Goal: Transaction & Acquisition: Subscribe to service/newsletter

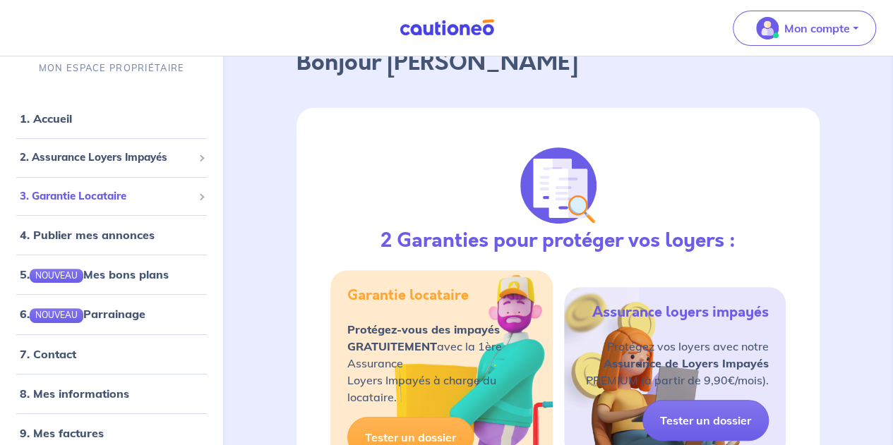
scroll to position [48, 0]
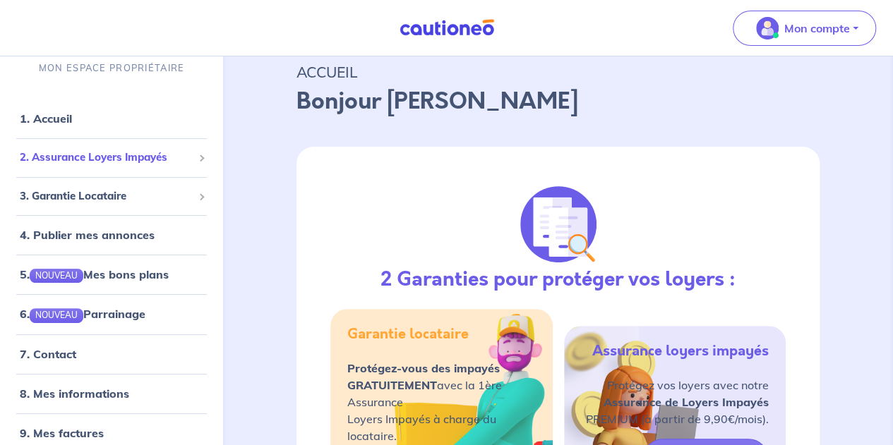
click at [151, 152] on span "2. Assurance Loyers Impayés" at bounding box center [106, 158] width 173 height 16
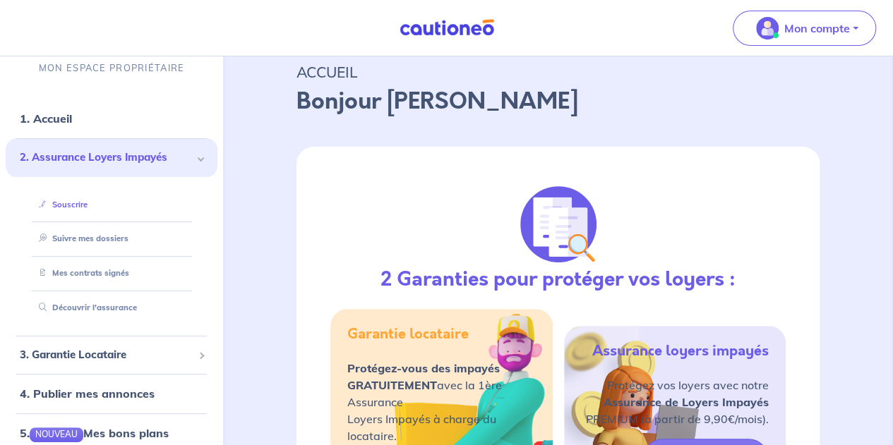
click at [79, 207] on link "Souscrire" at bounding box center [60, 205] width 54 height 10
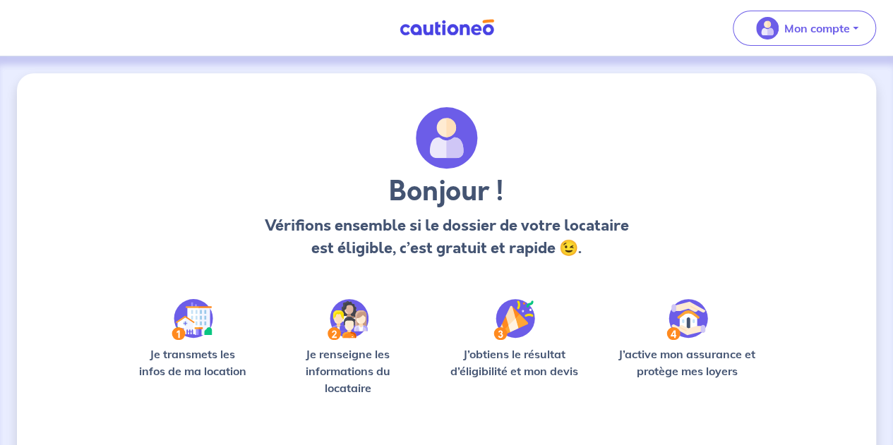
scroll to position [121, 0]
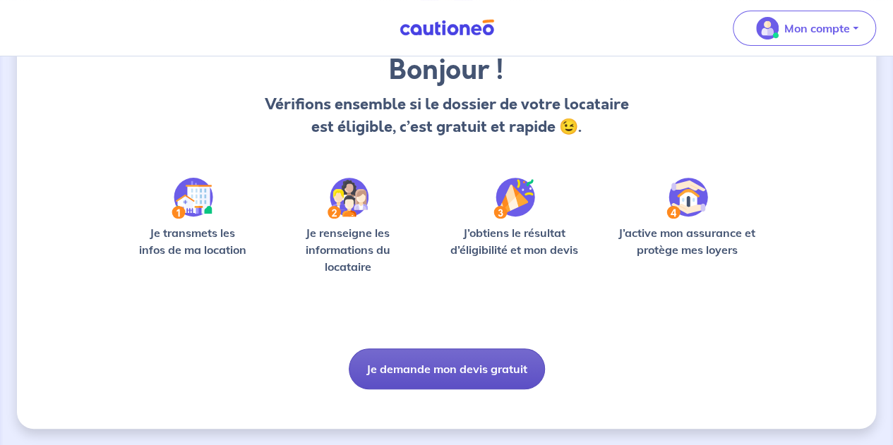
click at [440, 370] on button "Je demande mon devis gratuit" at bounding box center [447, 369] width 196 height 41
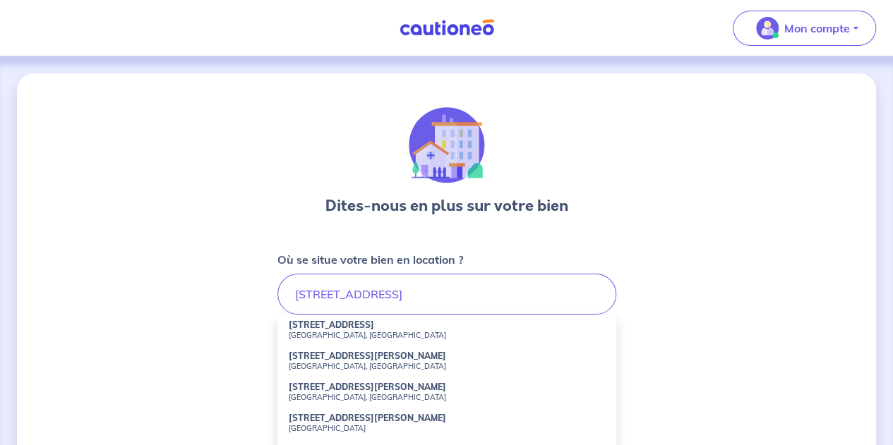
click at [352, 328] on li "43 Rue Richer Paris, France" at bounding box center [446, 330] width 339 height 31
type input "43 Rue Richer, Paris, France"
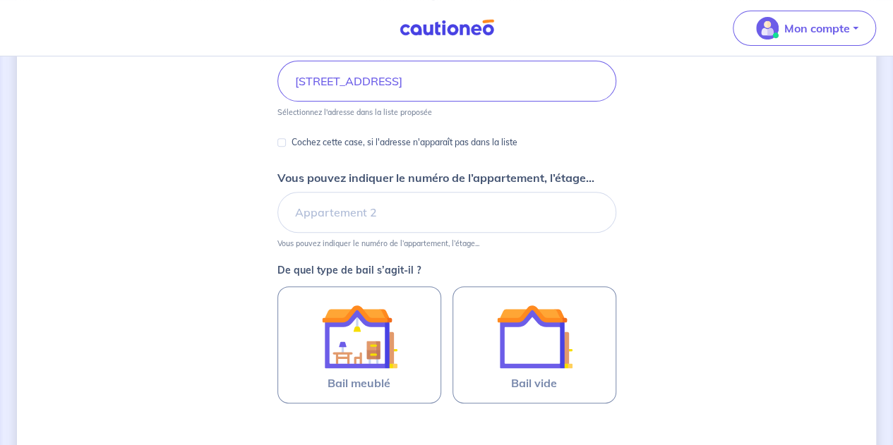
scroll to position [214, 0]
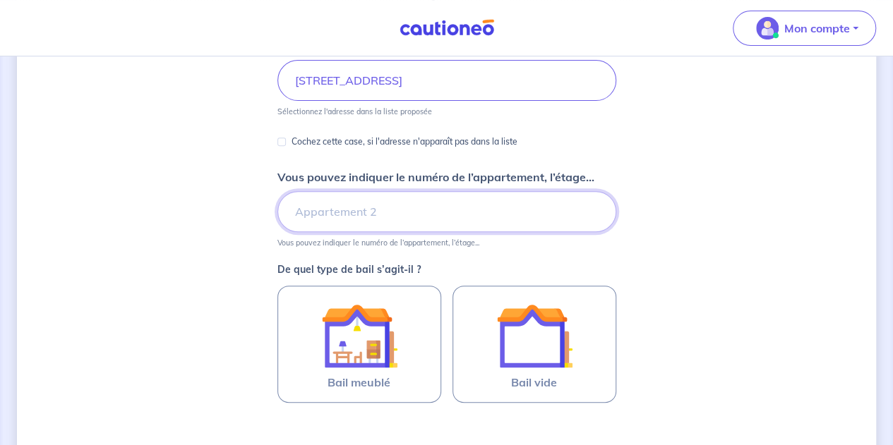
click at [351, 225] on input "Vous pouvez indiquer le numéro de l’appartement, l’étage..." at bounding box center [446, 211] width 339 height 41
type input "Bâtiment B, Etage 1"
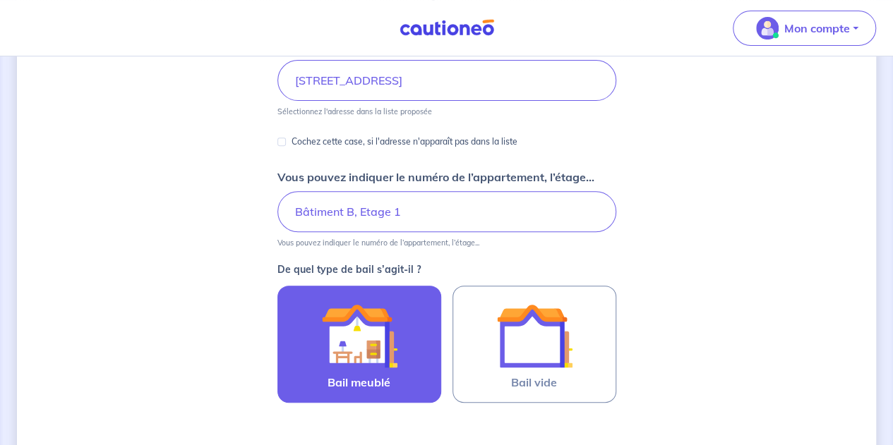
click at [362, 341] on img at bounding box center [359, 336] width 76 height 76
click at [0, 0] on input "Bail meublé" at bounding box center [0, 0] width 0 height 0
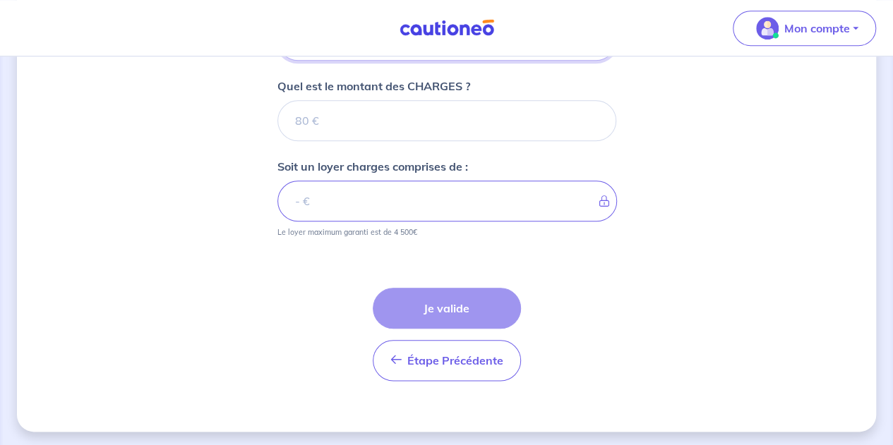
scroll to position [498, 0]
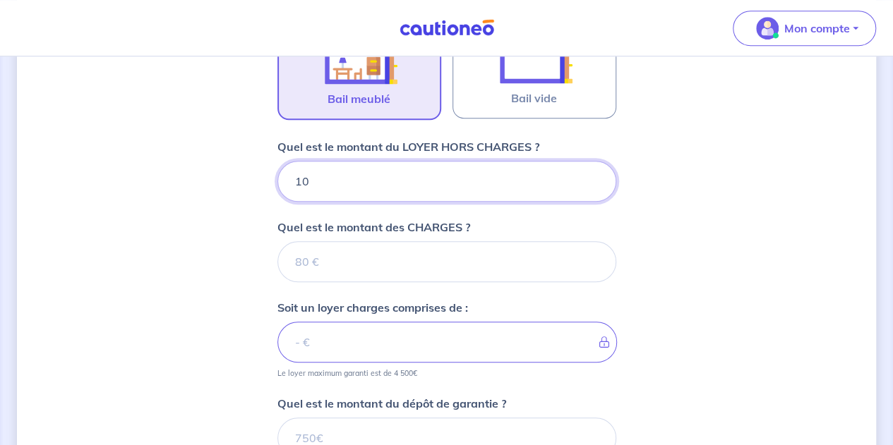
type input "105"
type input "1050"
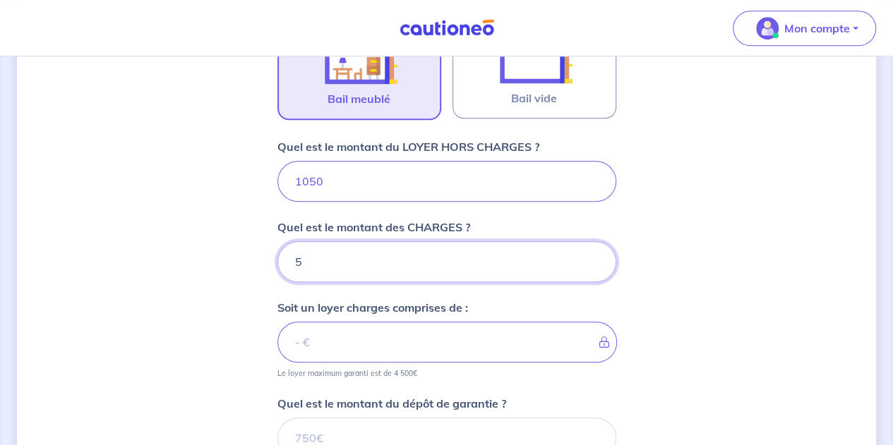
type input "50"
type input "1100"
type input "50"
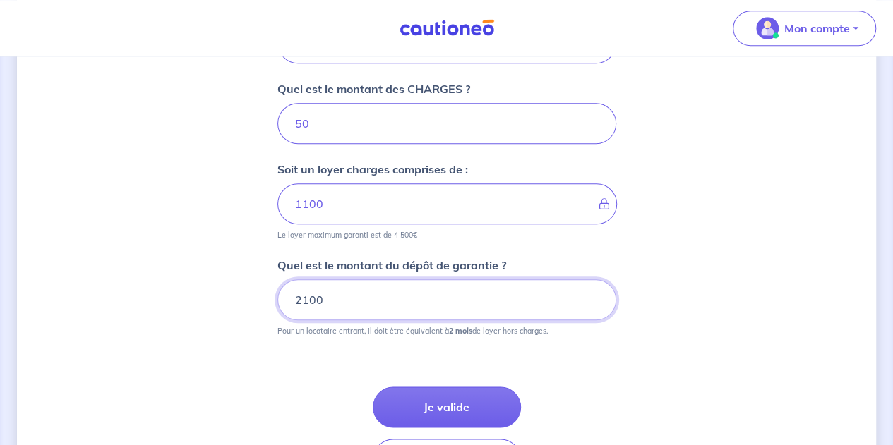
scroll to position [693, 0]
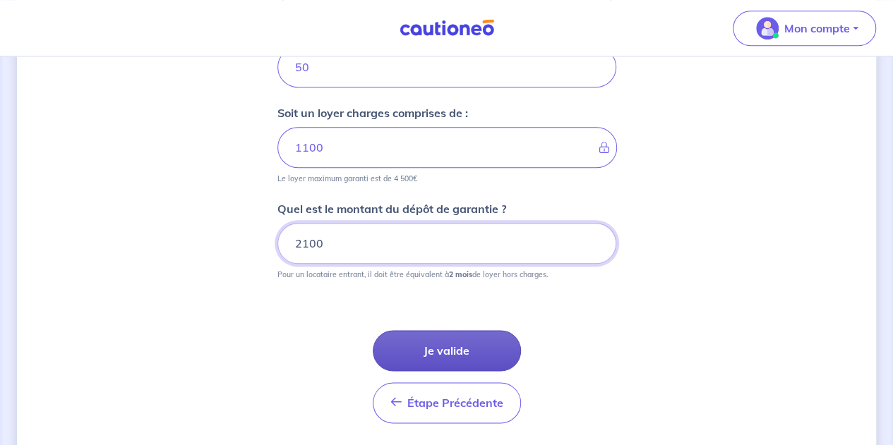
type input "2100"
click at [466, 346] on button "Je valide" at bounding box center [447, 350] width 148 height 41
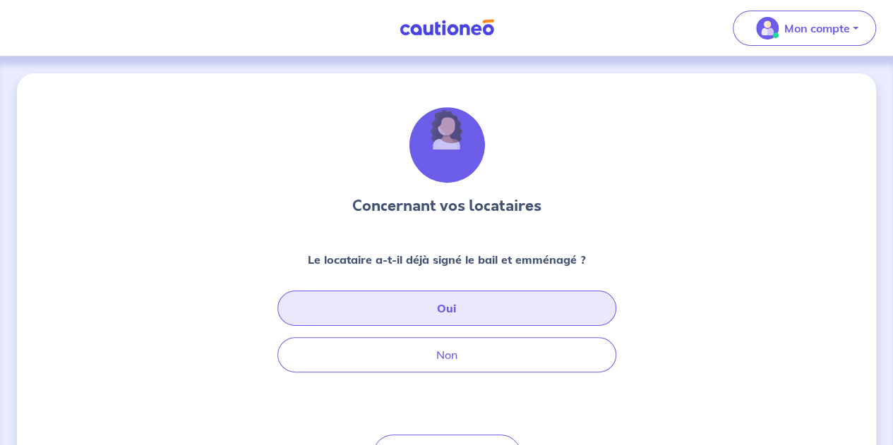
click at [460, 307] on button "Oui" at bounding box center [446, 308] width 339 height 35
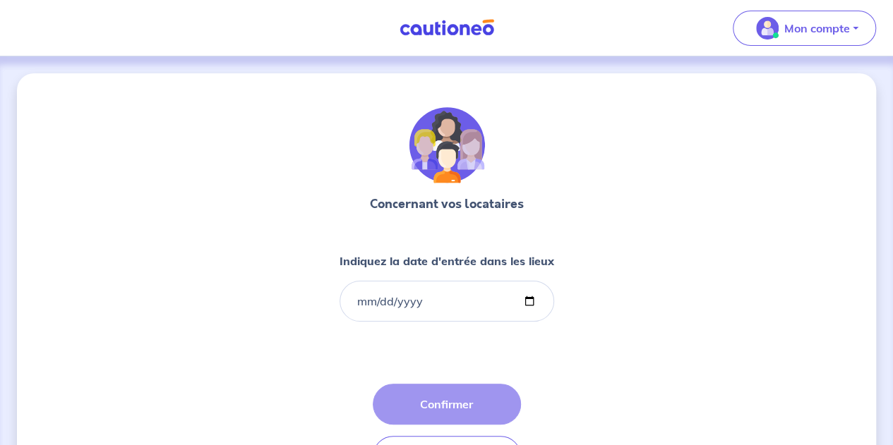
scroll to position [29, 0]
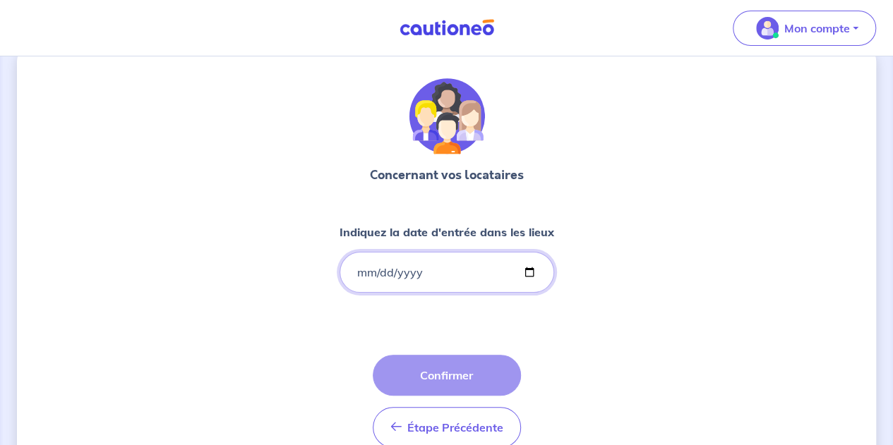
click at [356, 267] on input "Indiquez la date d'entrée dans les lieux" at bounding box center [446, 272] width 215 height 41
type input "0001-08-26"
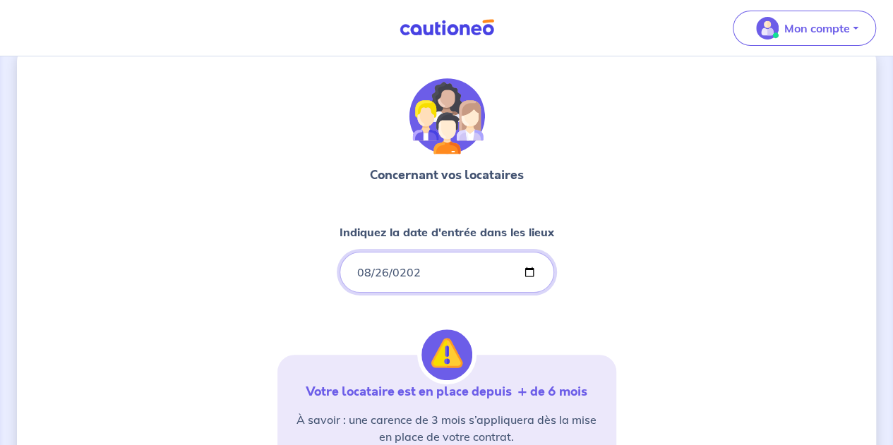
type input "2025-08-26"
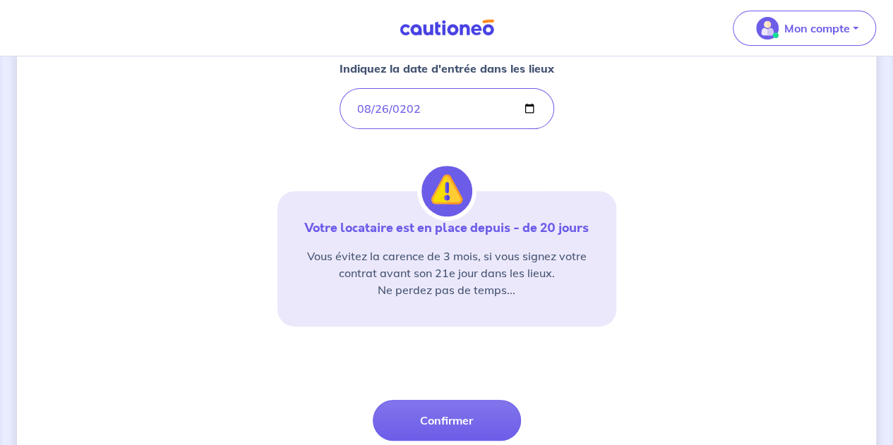
scroll to position [207, 0]
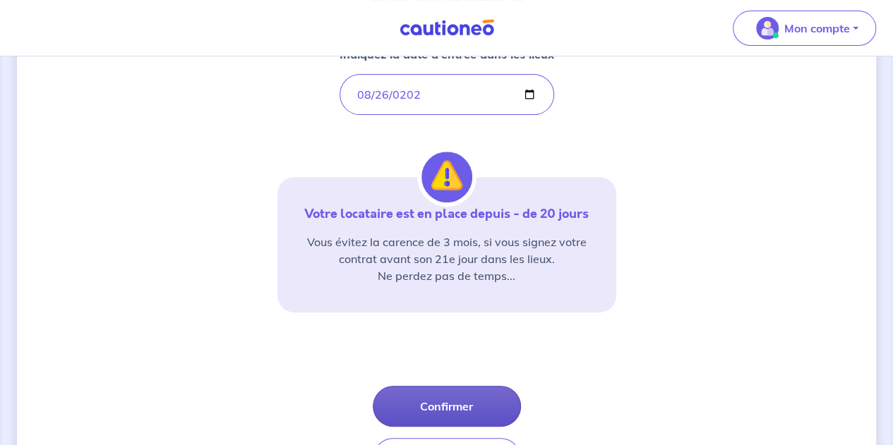
click at [432, 404] on button "Confirmer" at bounding box center [447, 406] width 148 height 41
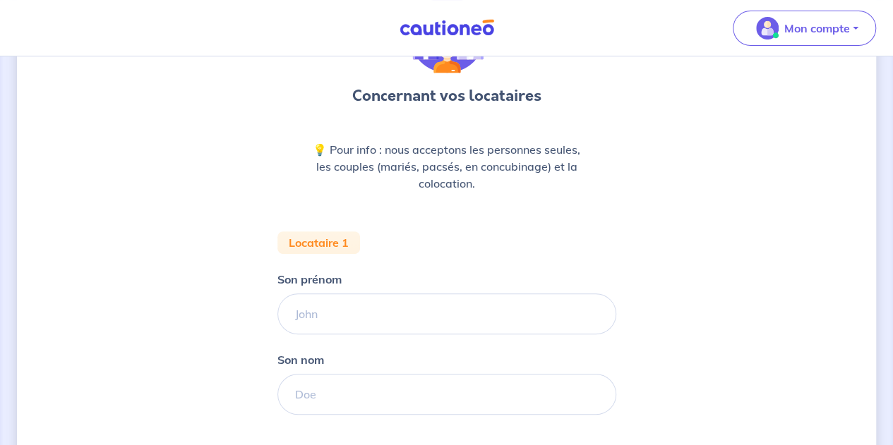
scroll to position [111, 0]
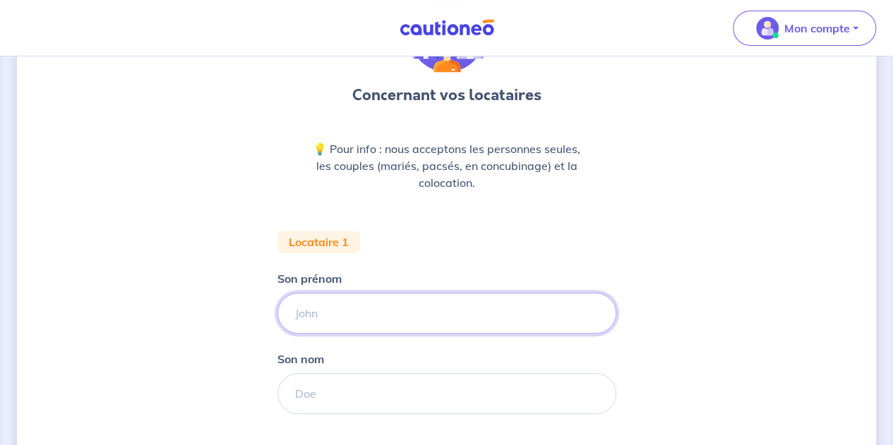
click at [347, 311] on input "Son prénom" at bounding box center [446, 313] width 339 height 41
type input "Charlotte"
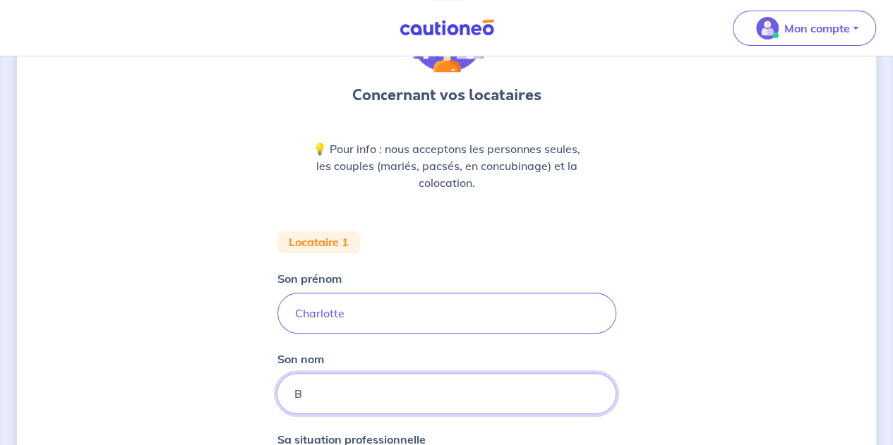
type input "BUSSOTTI"
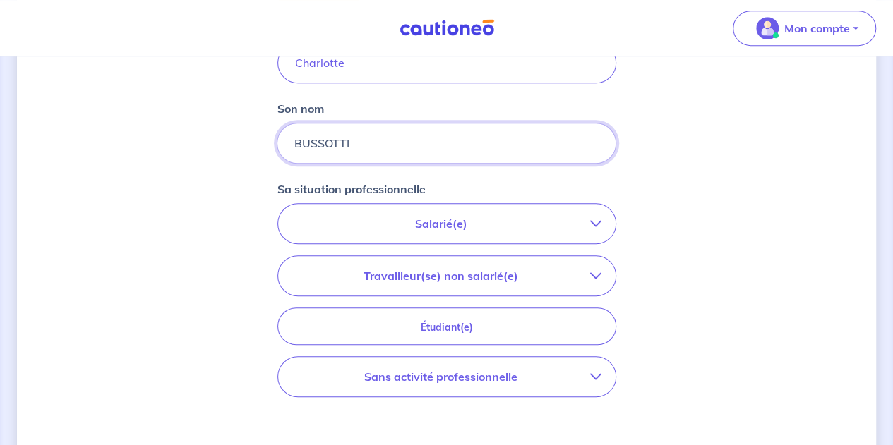
scroll to position [363, 0]
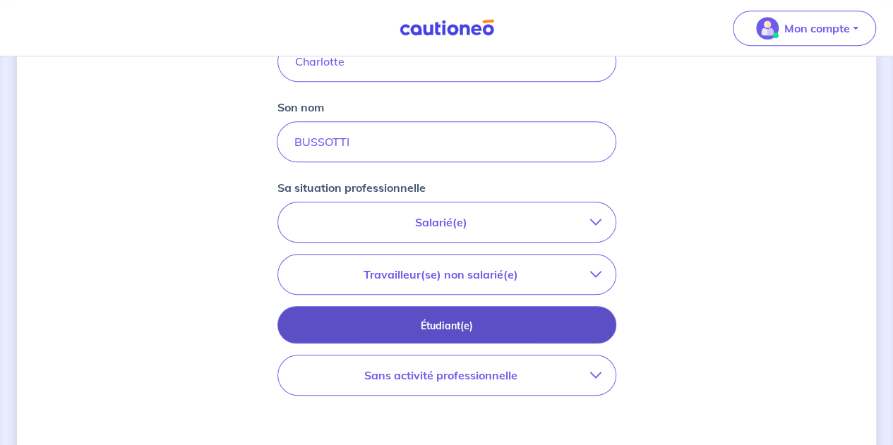
click at [433, 315] on button "Étudiant(e)" at bounding box center [446, 324] width 339 height 37
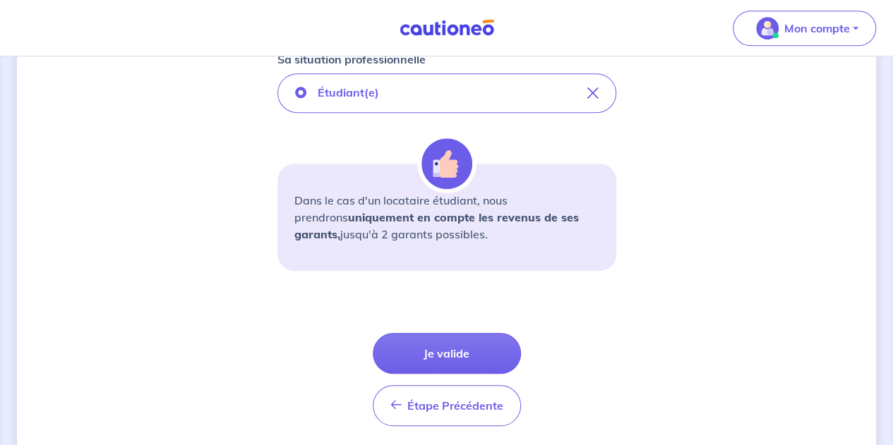
scroll to position [495, 0]
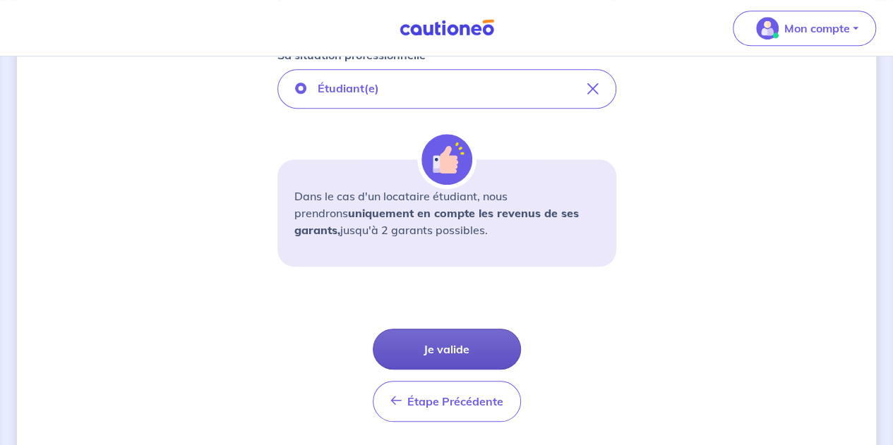
click at [449, 345] on button "Je valide" at bounding box center [447, 349] width 148 height 41
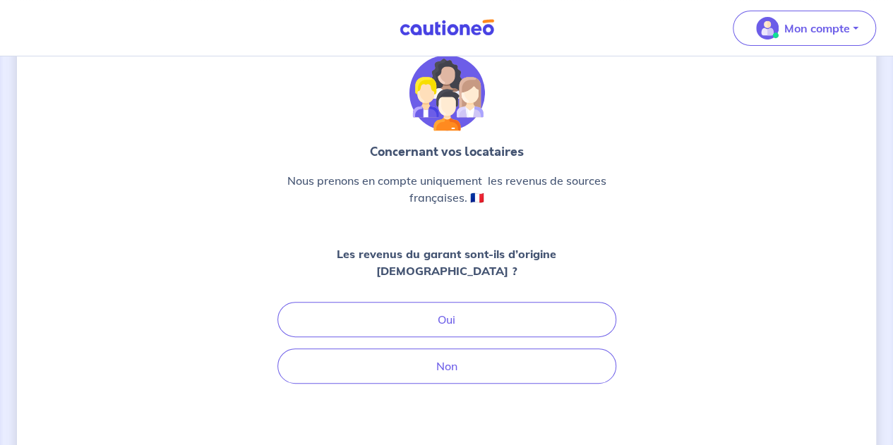
scroll to position [53, 0]
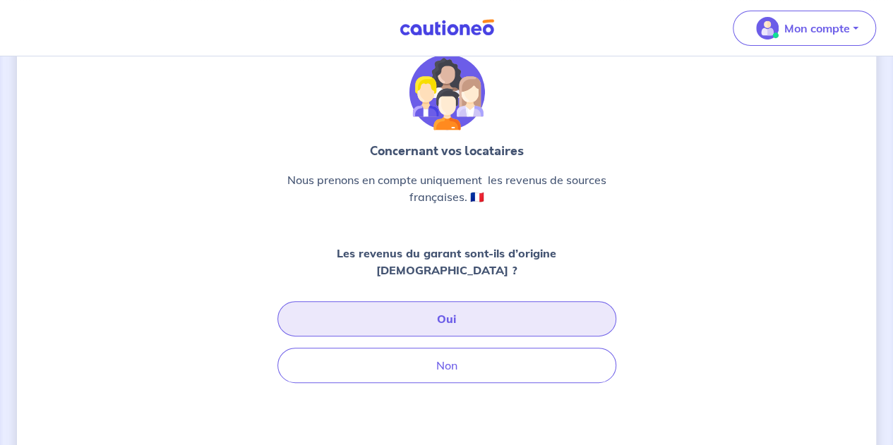
click at [462, 313] on button "Oui" at bounding box center [446, 318] width 339 height 35
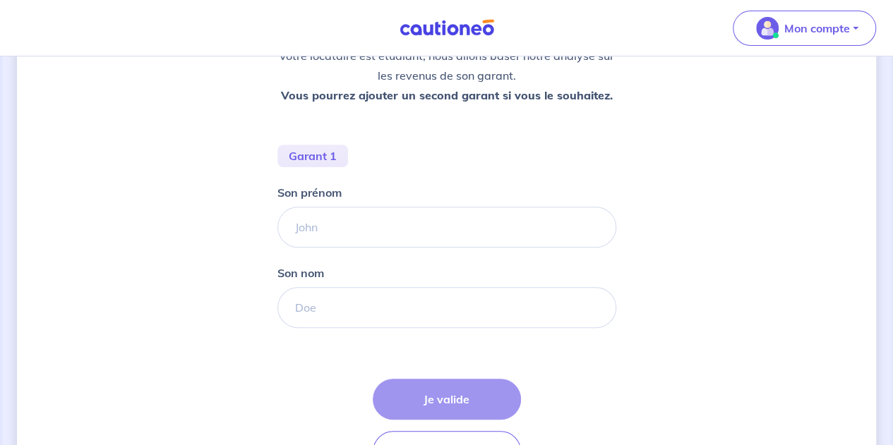
scroll to position [229, 0]
click at [326, 248] on form "Garant 1 Son prénom Son nom Étape Précédente Précédent Je valide Je valide" at bounding box center [446, 313] width 339 height 339
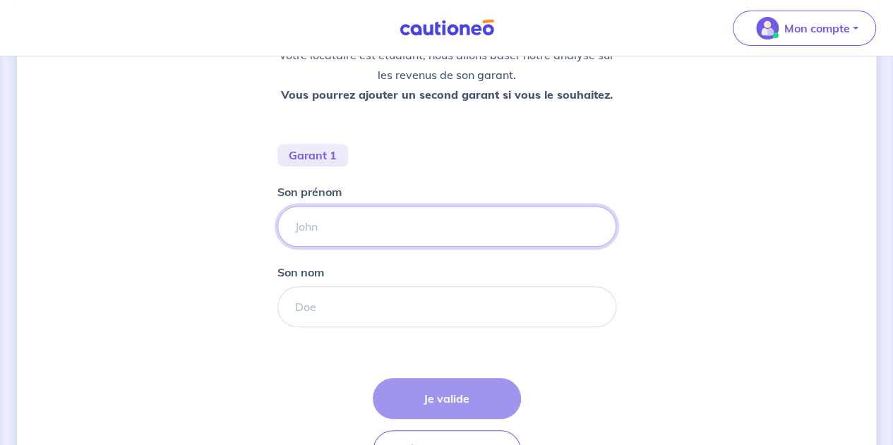
click at [332, 229] on input "Son prénom" at bounding box center [446, 226] width 339 height 41
type input "Yann"
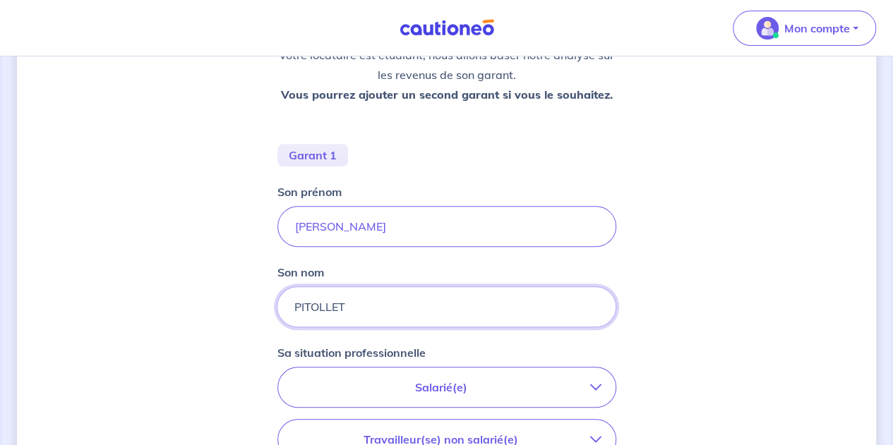
scroll to position [248, 0]
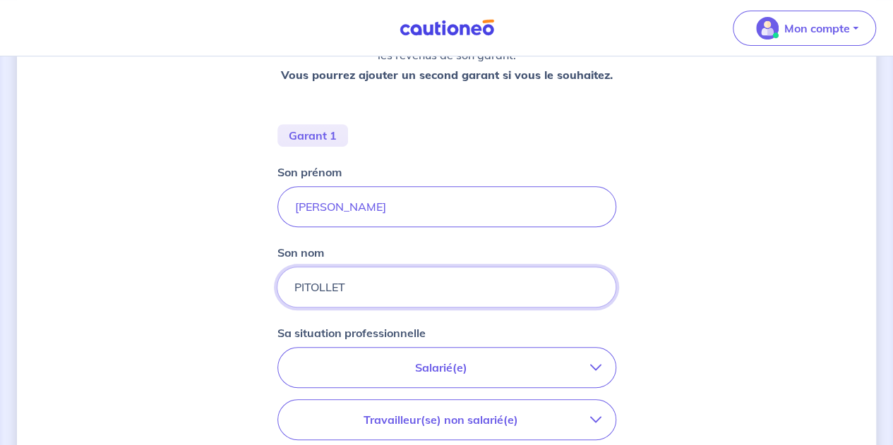
type input "PITOLLET"
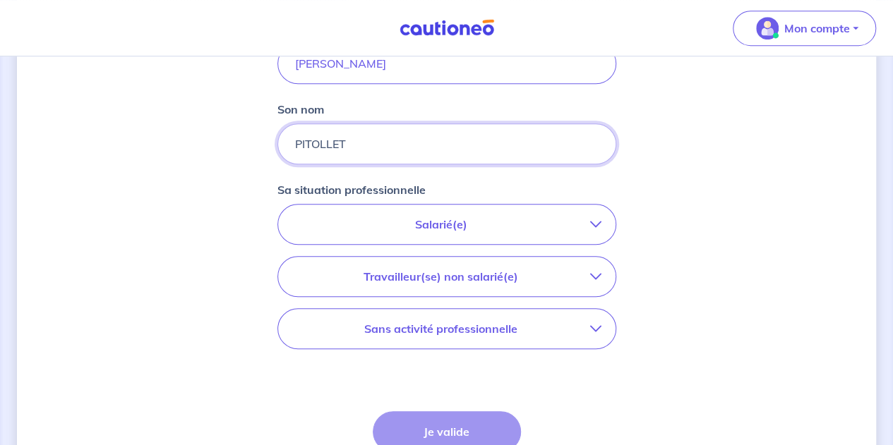
scroll to position [392, 0]
click at [500, 217] on p "Salarié(e)" at bounding box center [441, 223] width 298 height 17
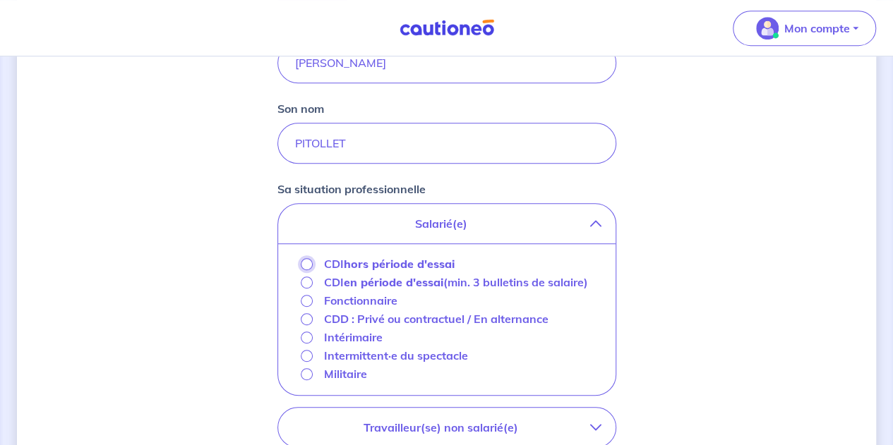
click at [307, 260] on input "CDI hors période d'essai" at bounding box center [307, 264] width 12 height 12
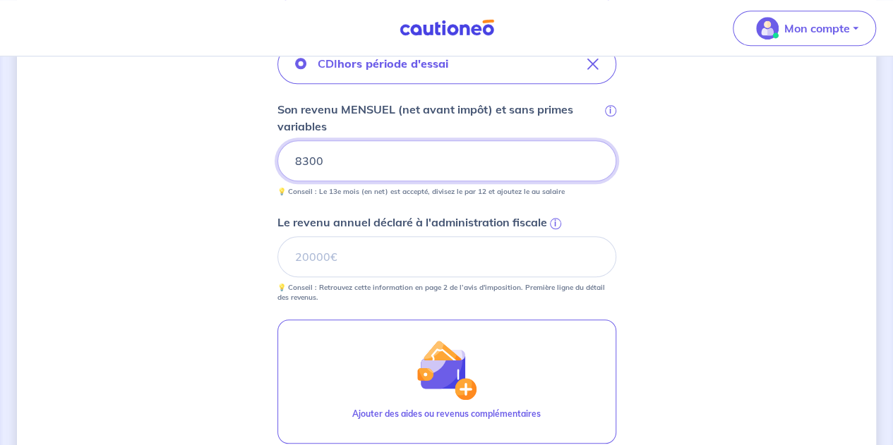
scroll to position [584, 0]
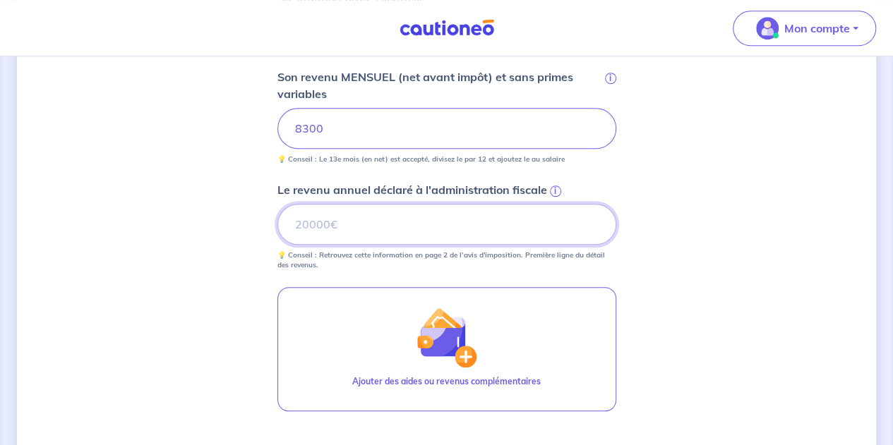
click at [375, 220] on input "Le revenu annuel déclaré à l'administration fiscale i" at bounding box center [446, 224] width 339 height 41
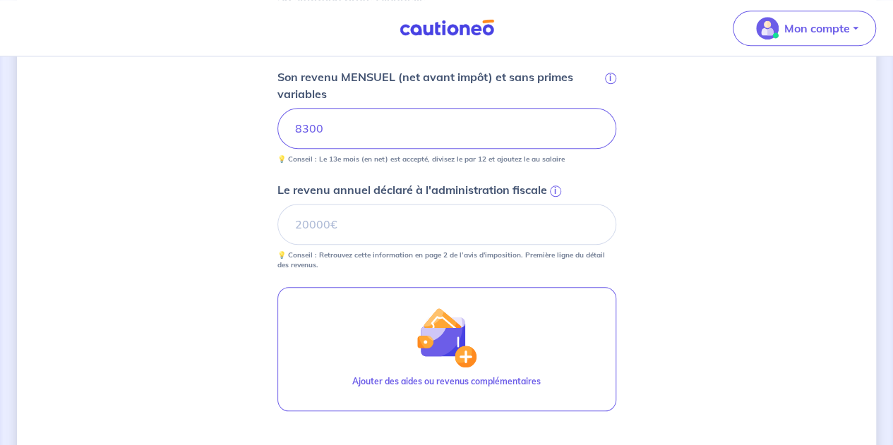
click at [553, 192] on span "i" at bounding box center [555, 191] width 11 height 11
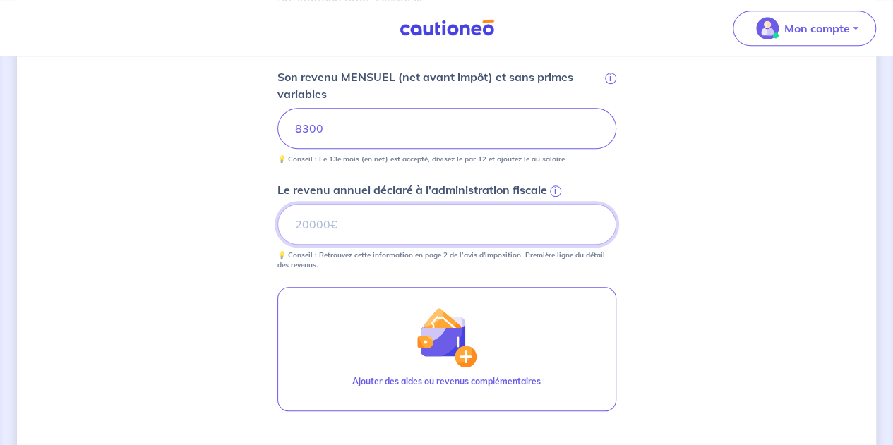
click at [553, 204] on input "Le revenu annuel déclaré à l'administration fiscale i" at bounding box center [446, 224] width 339 height 41
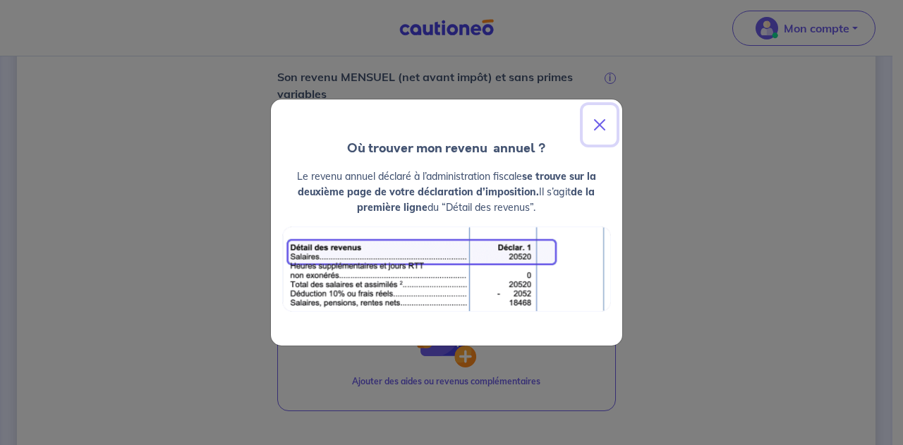
click at [600, 126] on button "Close" at bounding box center [600, 125] width 34 height 40
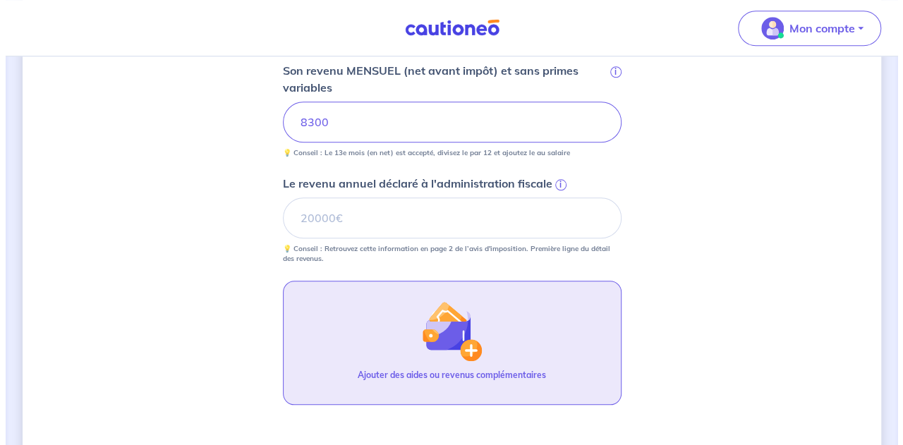
scroll to position [591, 0]
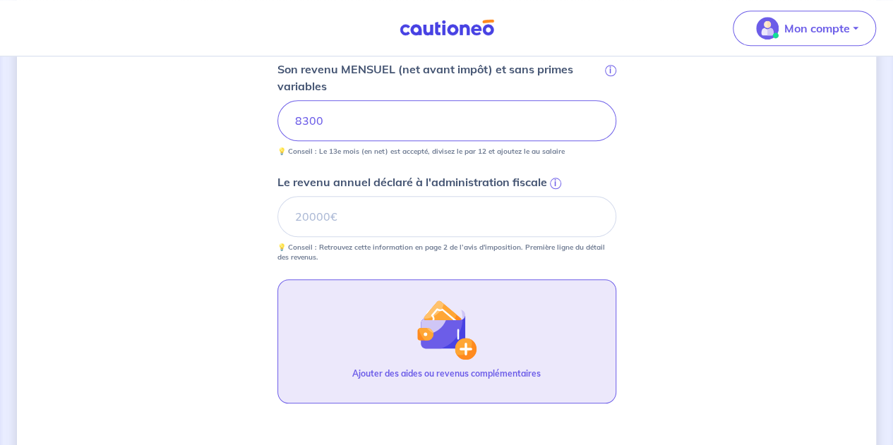
click at [433, 334] on img "button" at bounding box center [446, 329] width 61 height 61
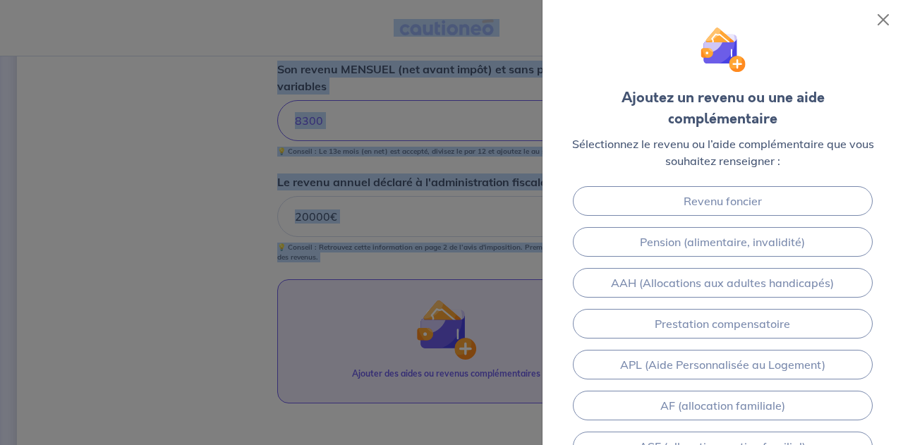
click at [433, 334] on div at bounding box center [451, 222] width 903 height 445
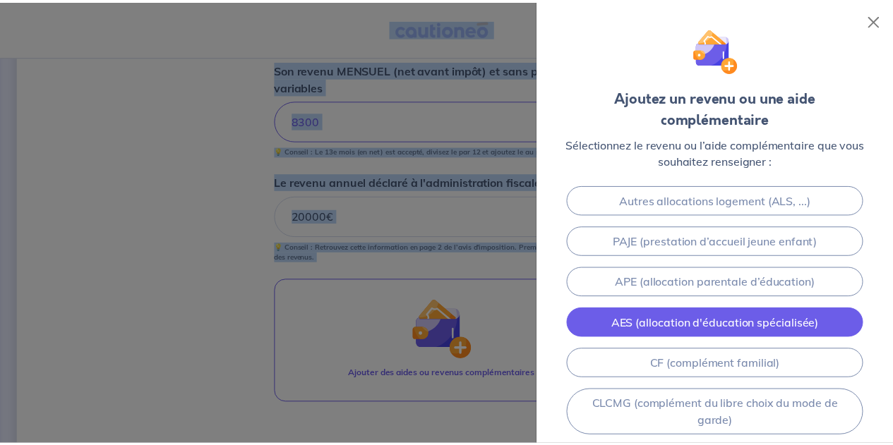
scroll to position [0, 0]
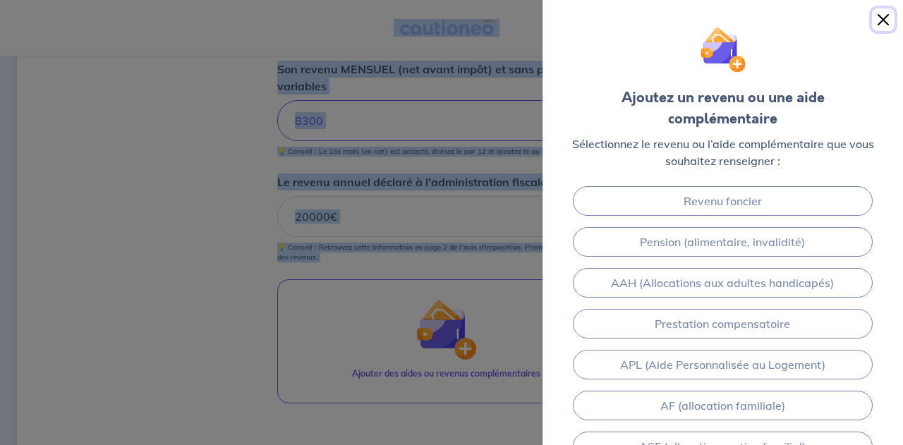
click at [881, 18] on button "Close" at bounding box center [883, 19] width 23 height 23
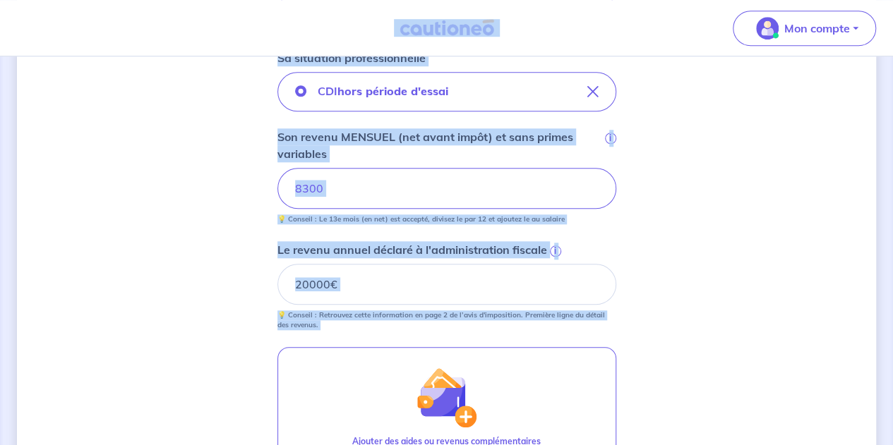
scroll to position [553, 0]
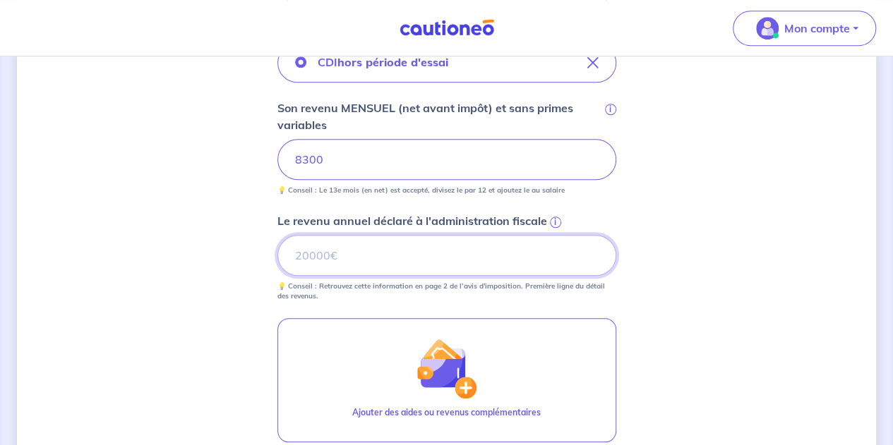
click at [354, 256] on input "Le revenu annuel déclaré à l'administration fiscale i" at bounding box center [446, 255] width 339 height 41
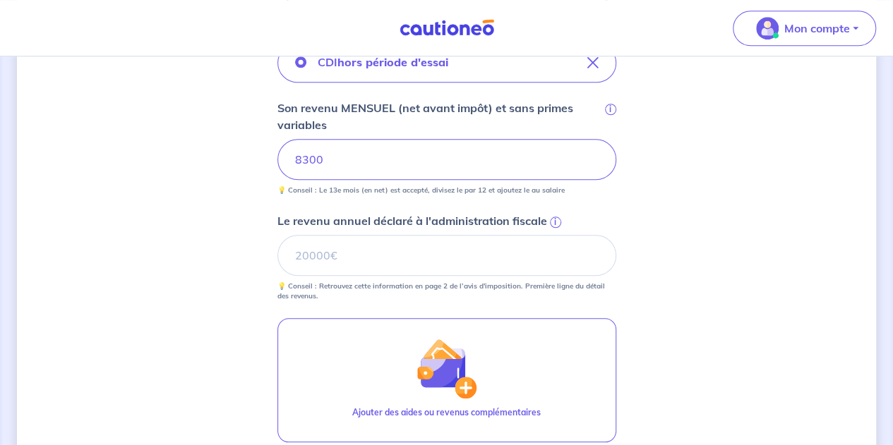
click at [555, 217] on span "i" at bounding box center [555, 222] width 11 height 11
click at [555, 235] on input "Le revenu annuel déclaré à l'administration fiscale i" at bounding box center [446, 255] width 339 height 41
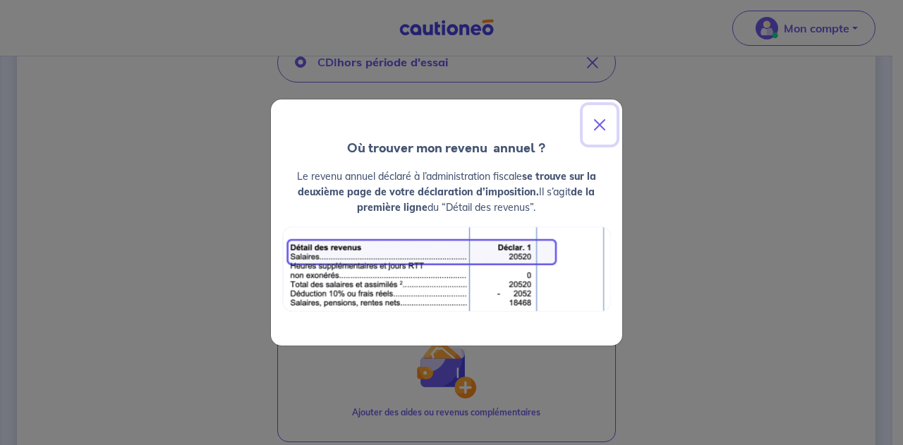
click at [604, 123] on button "Close" at bounding box center [600, 125] width 34 height 40
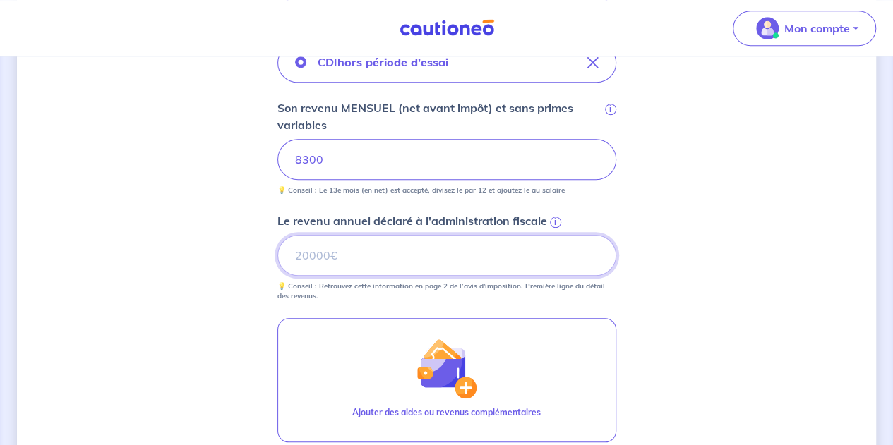
click at [332, 258] on input "Le revenu annuel déclaré à l'administration fiscale i" at bounding box center [446, 255] width 339 height 41
type input "69793"
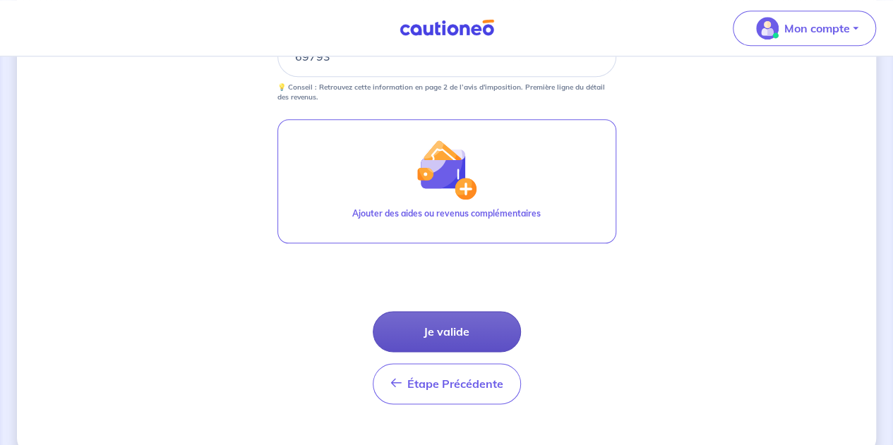
click at [446, 325] on button "Je valide" at bounding box center [447, 331] width 148 height 41
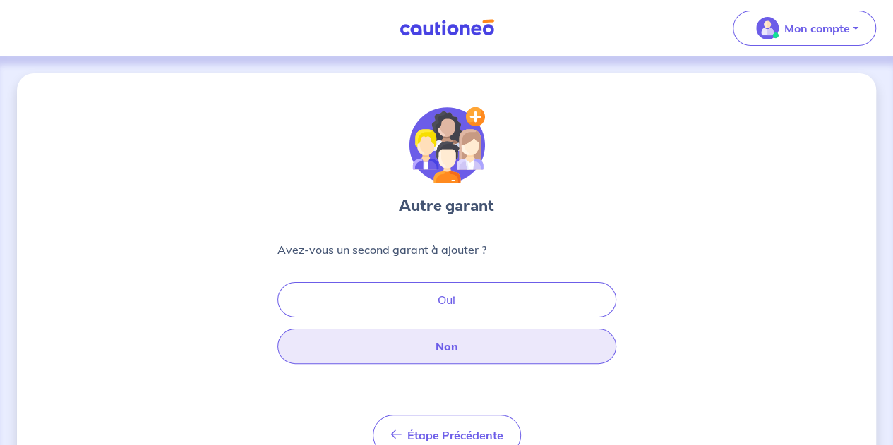
click at [416, 340] on button "Non" at bounding box center [446, 346] width 339 height 35
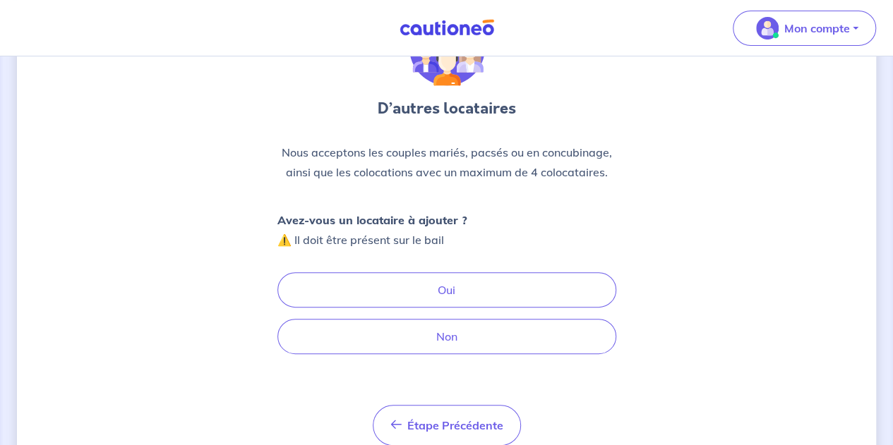
scroll to position [102, 0]
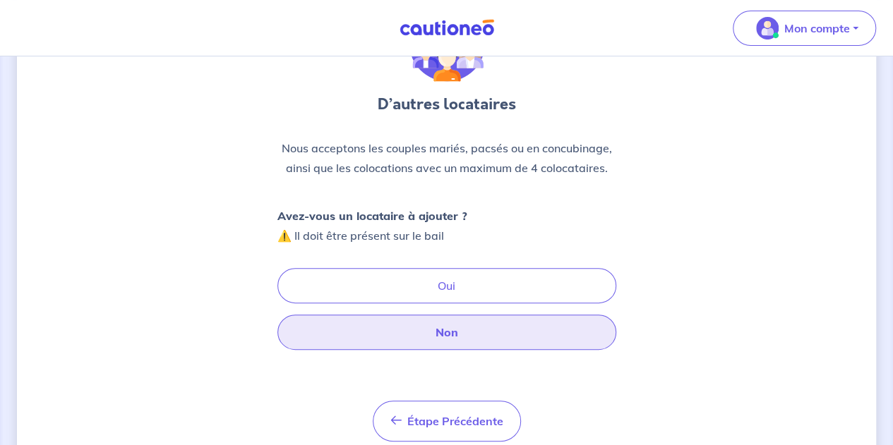
click at [438, 331] on button "Non" at bounding box center [446, 332] width 339 height 35
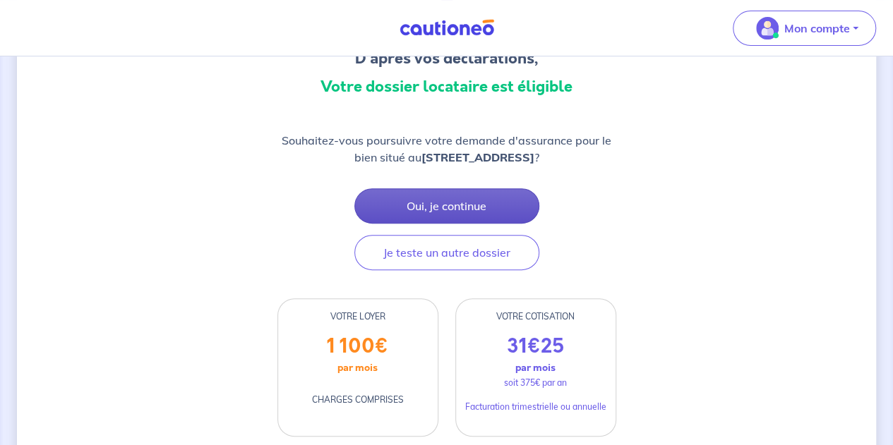
scroll to position [143, 0]
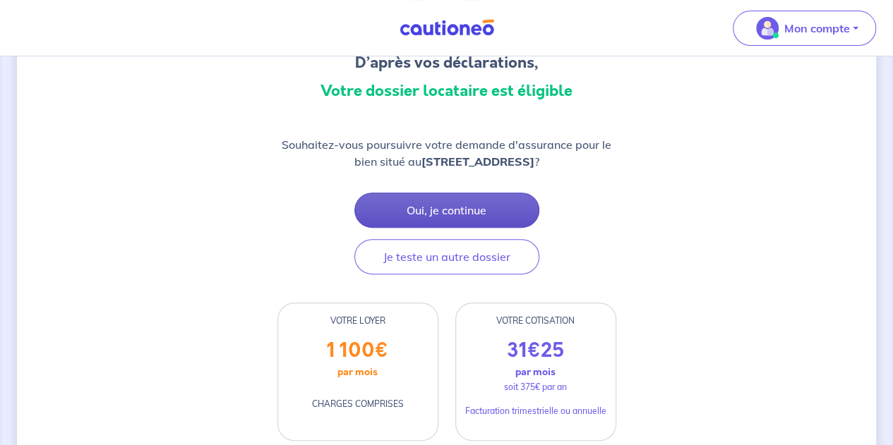
click at [447, 212] on button "Oui, je continue" at bounding box center [446, 210] width 185 height 35
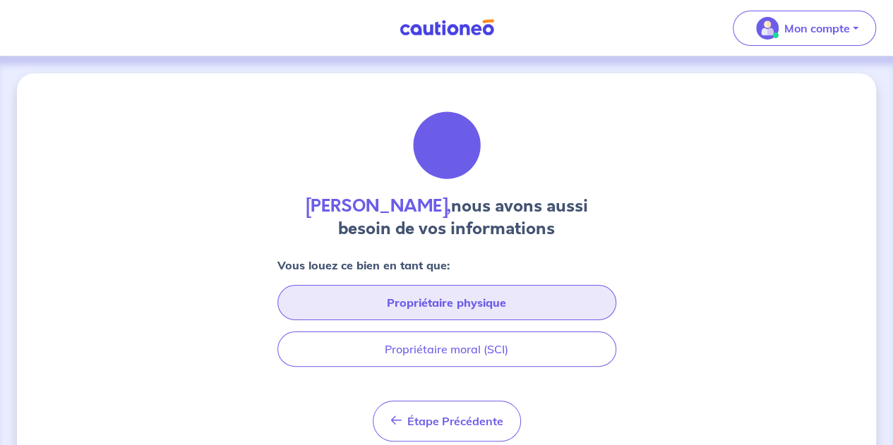
click at [457, 300] on button "Propriétaire physique" at bounding box center [446, 302] width 339 height 35
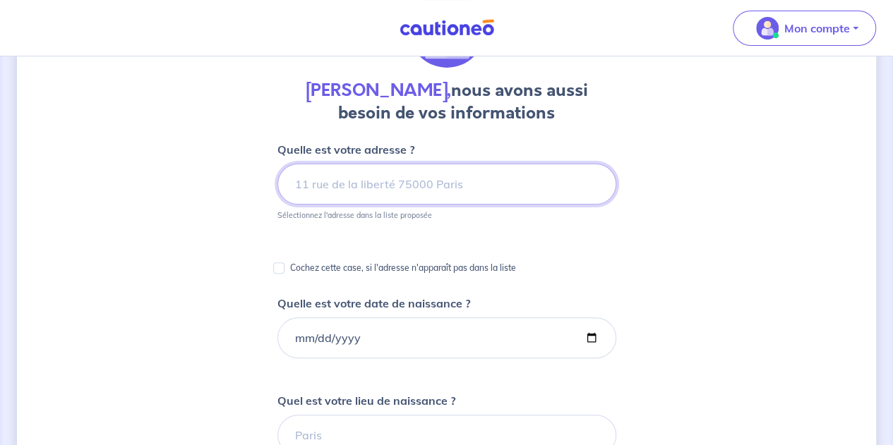
scroll to position [116, 0]
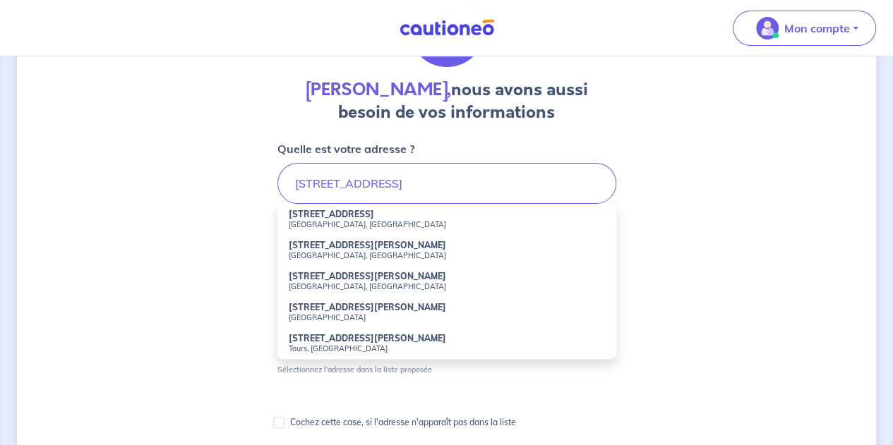
click at [339, 215] on strong "43 Rue Richer" at bounding box center [331, 214] width 85 height 11
type input "43 Rue Richer, Paris, France"
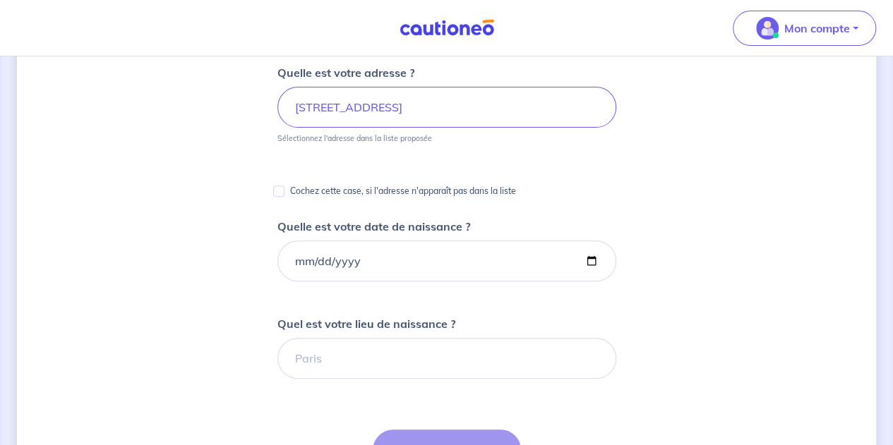
scroll to position [193, 0]
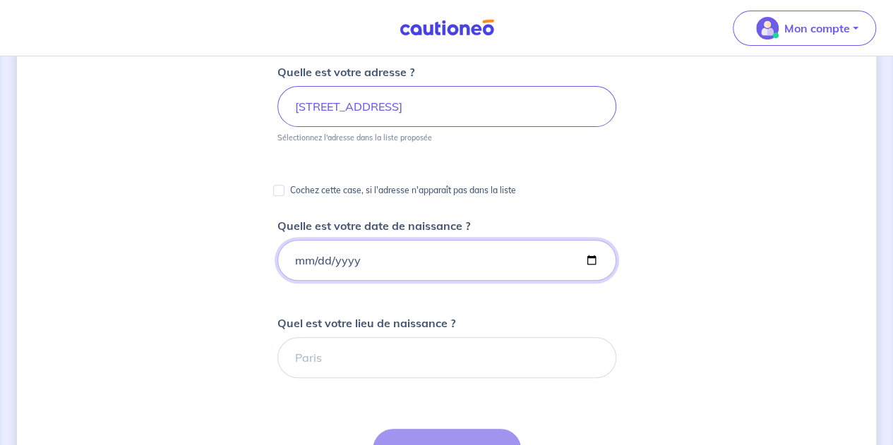
click at [305, 265] on input "Quelle est votre date de naissance ?" at bounding box center [446, 260] width 339 height 41
click at [293, 259] on input "Quelle est votre date de naissance ?" at bounding box center [446, 260] width 339 height 41
click at [296, 261] on input "Quelle est votre date de naissance ?" at bounding box center [446, 260] width 339 height 41
type input "1998-08-20"
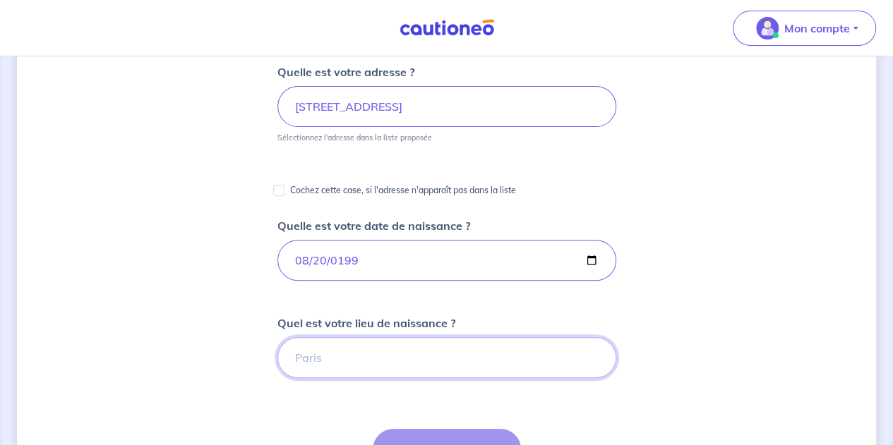
click at [339, 366] on input "Quel est votre lieu de naissance ?" at bounding box center [446, 357] width 339 height 41
type input "Senlis"
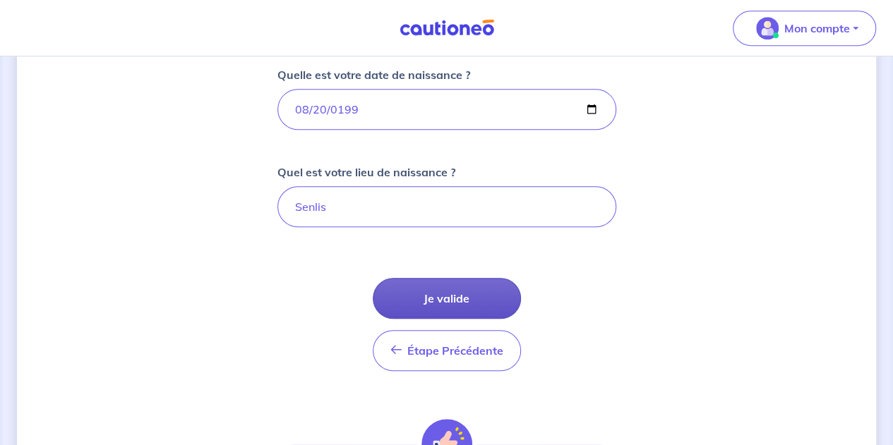
scroll to position [461, 0]
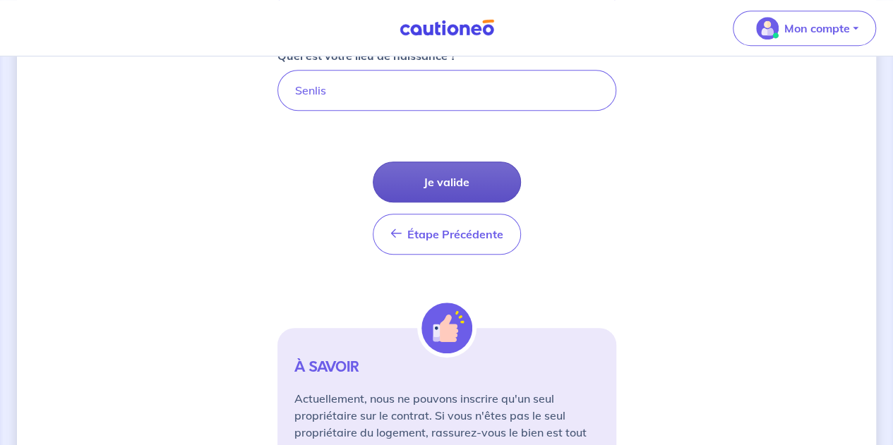
click at [455, 174] on button "Je valide" at bounding box center [447, 182] width 148 height 41
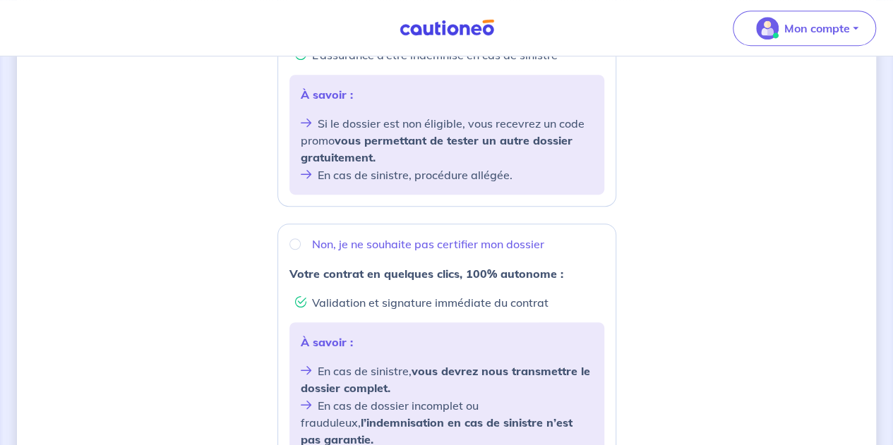
scroll to position [437, 0]
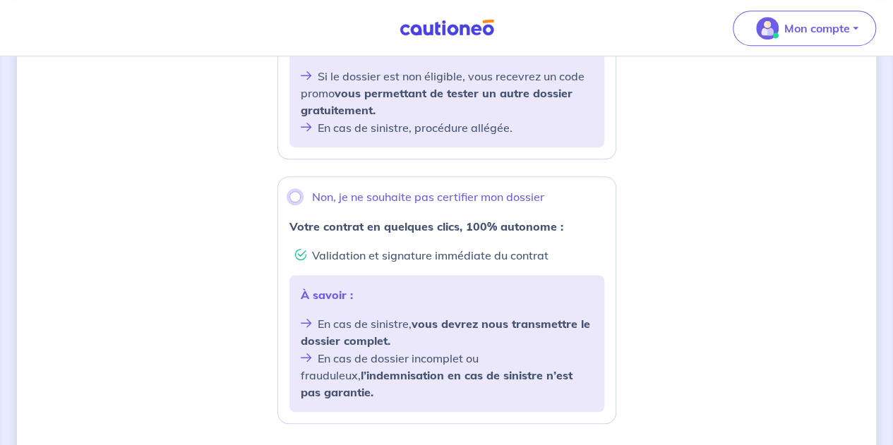
click at [296, 191] on input "Non, je ne souhaite pas certifier mon dossier" at bounding box center [294, 196] width 11 height 11
radio input "true"
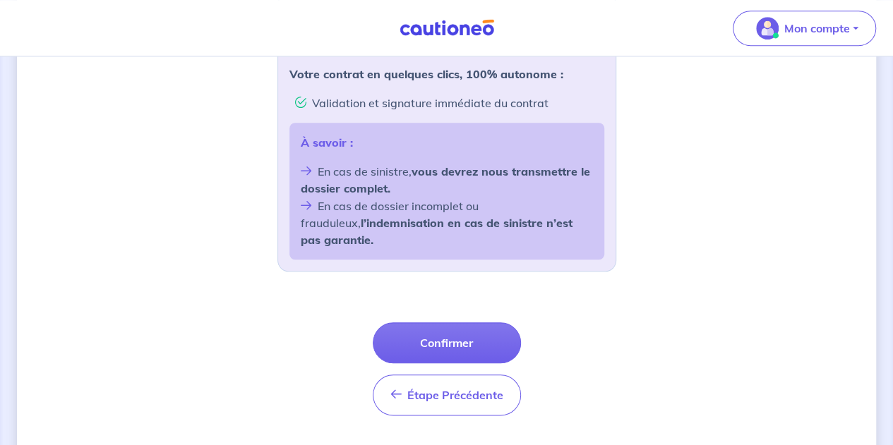
scroll to position [606, 0]
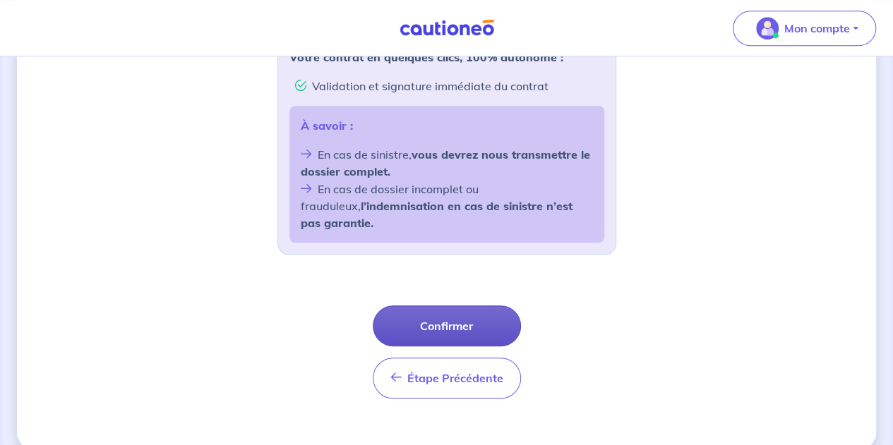
click at [460, 306] on button "Confirmer" at bounding box center [447, 326] width 148 height 41
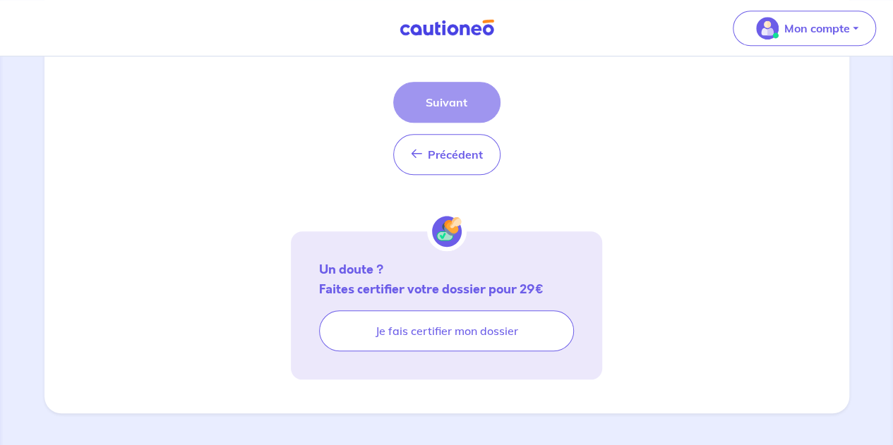
scroll to position [326, 0]
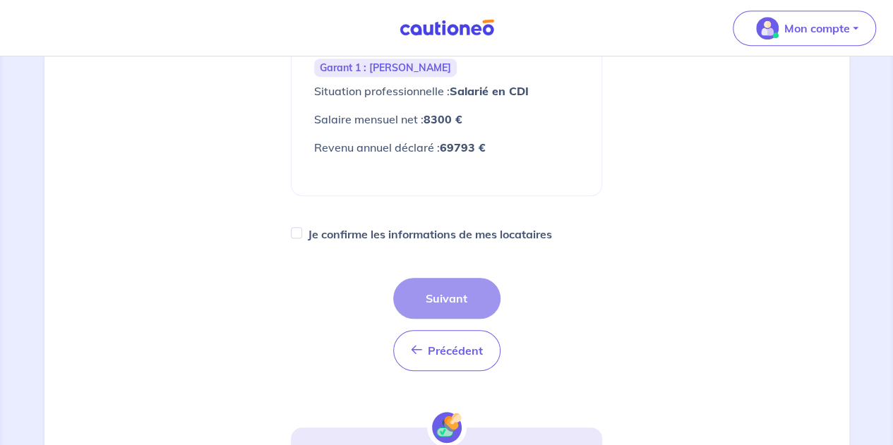
click at [325, 239] on label "Je confirme les informations de mes locataires" at bounding box center [430, 234] width 244 height 20
click at [302, 239] on input "Je confirme les informations de mes locataires" at bounding box center [296, 232] width 11 height 11
checkbox input "true"
click at [460, 285] on button "Suivant" at bounding box center [446, 298] width 107 height 41
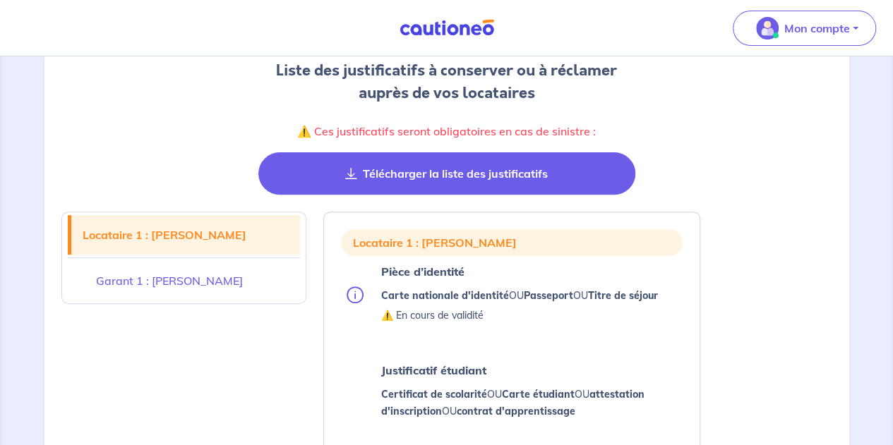
scroll to position [260, 0]
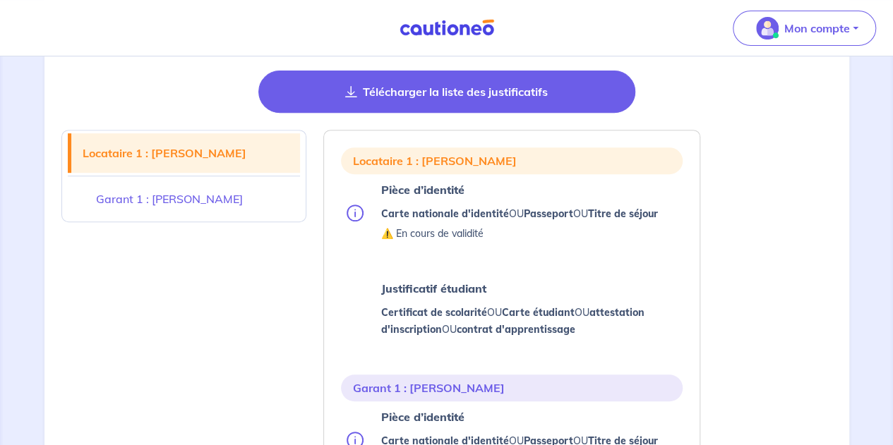
click at [434, 97] on button "Télécharger la liste des justificatifs" at bounding box center [446, 92] width 377 height 42
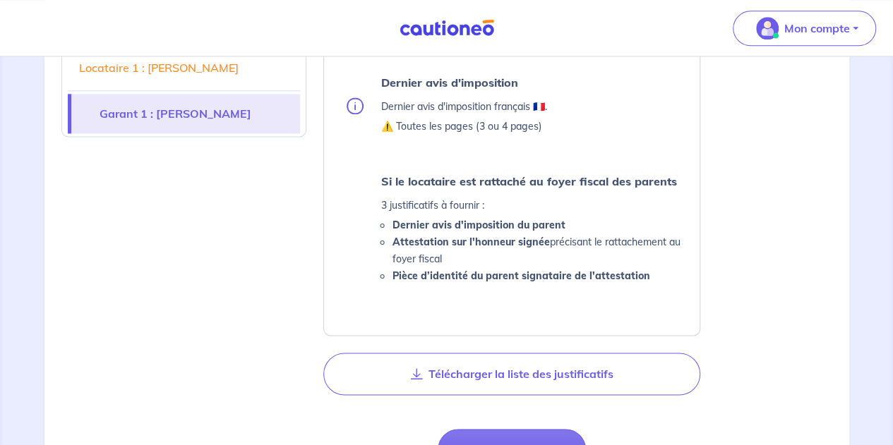
scroll to position [927, 0]
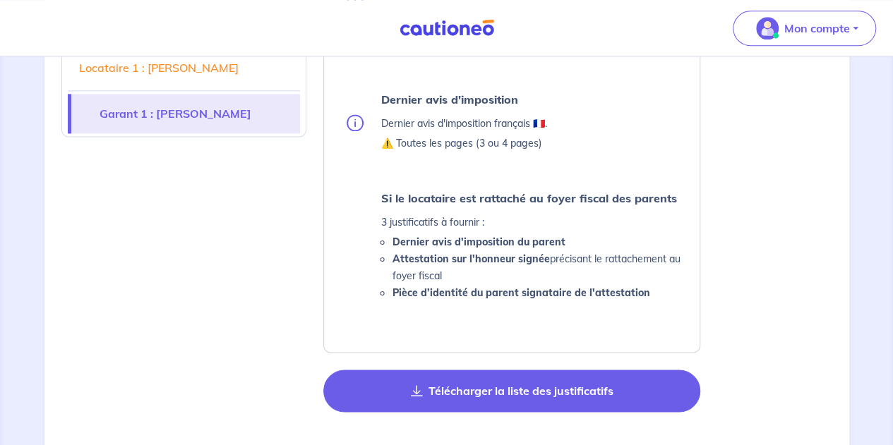
click at [457, 382] on button "Télécharger la liste des justificatifs" at bounding box center [511, 391] width 377 height 42
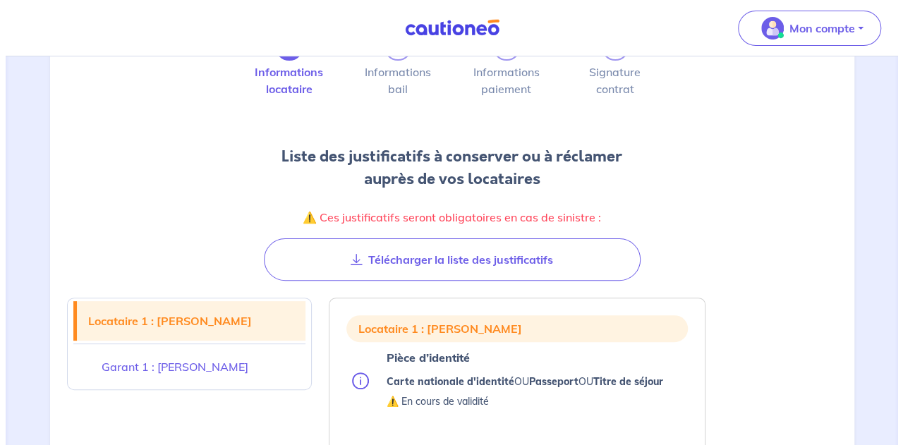
scroll to position [249, 0]
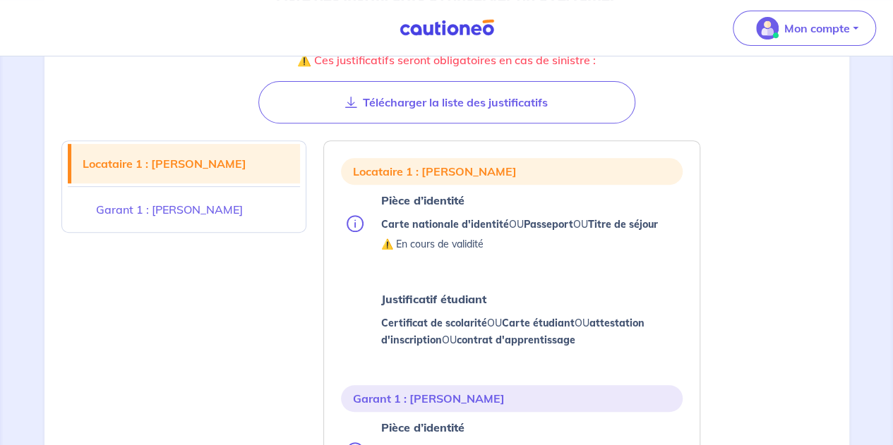
click at [359, 224] on img at bounding box center [355, 223] width 17 height 17
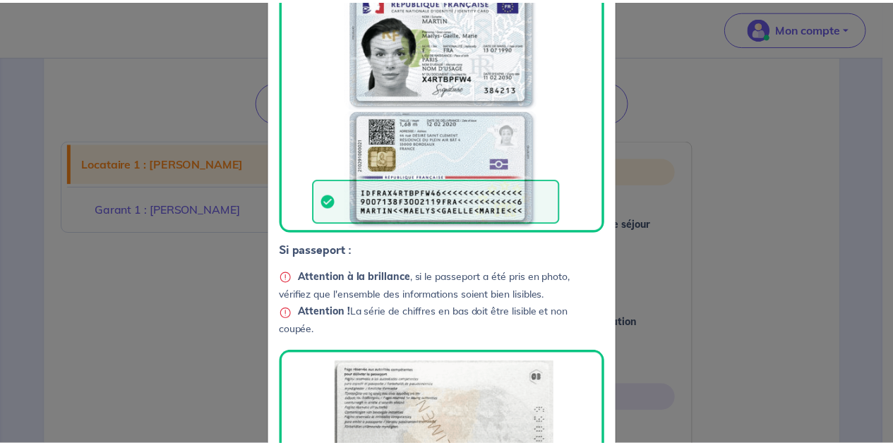
scroll to position [0, 0]
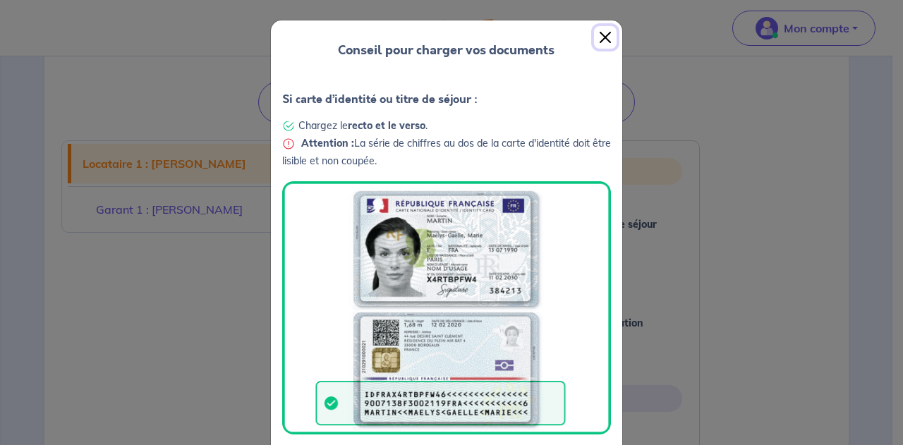
click at [594, 34] on button "Close" at bounding box center [605, 37] width 23 height 23
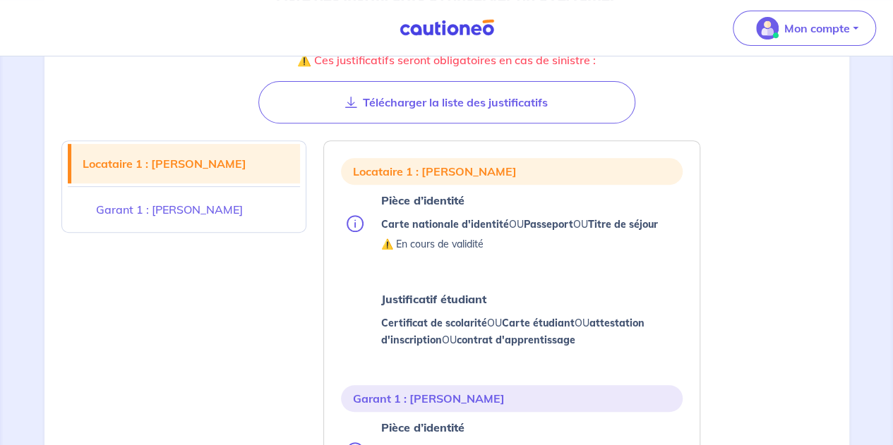
scroll to position [293, 0]
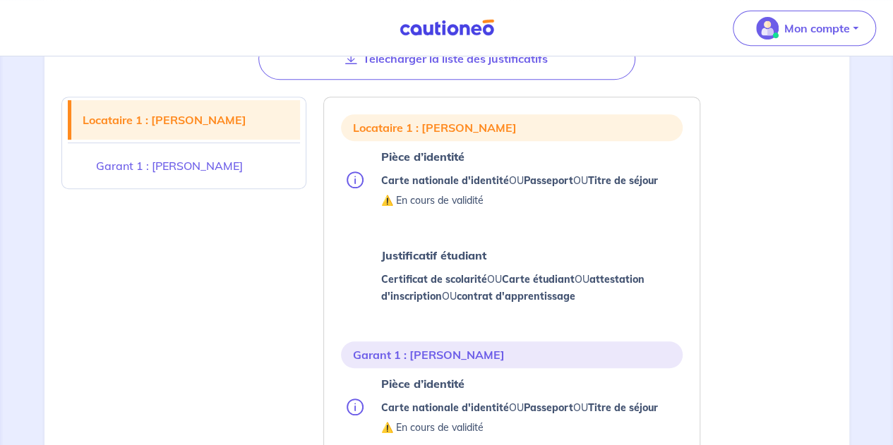
click at [462, 135] on div "Locataire 1 : Charlotte BUSSOTTI" at bounding box center [512, 127] width 342 height 27
click at [435, 170] on div "Pièce d’identité Carte nationale d'identité OU Passeport OU Titre de séjour ⚠️ …" at bounding box center [518, 179] width 277 height 65
click at [474, 230] on ul "Pièce d’identité Carte nationale d'identité OU Passeport OU Titre de séjour ⚠️ …" at bounding box center [512, 227] width 342 height 161
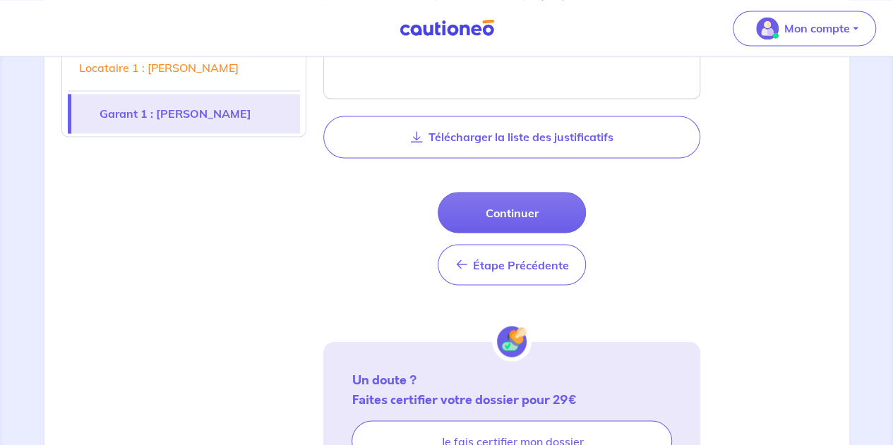
scroll to position [1170, 0]
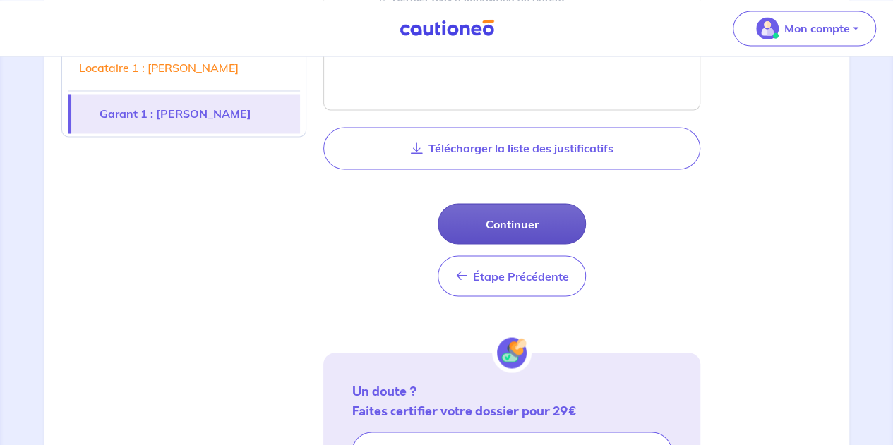
click at [512, 217] on button "Continuer" at bounding box center [512, 223] width 148 height 41
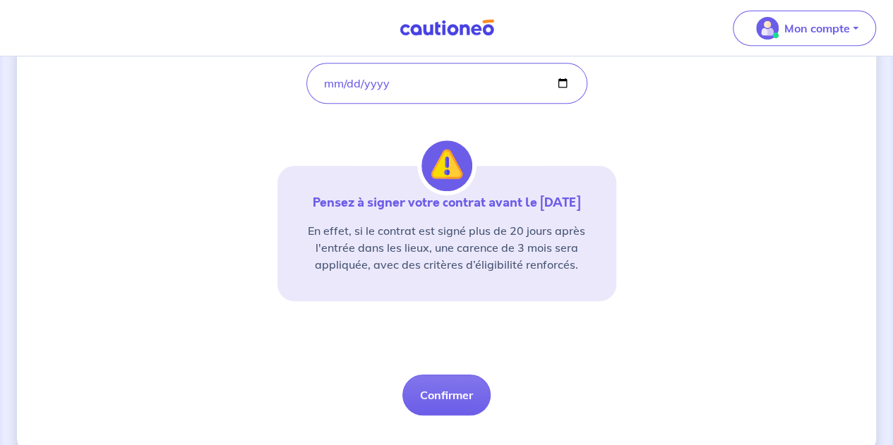
scroll to position [307, 0]
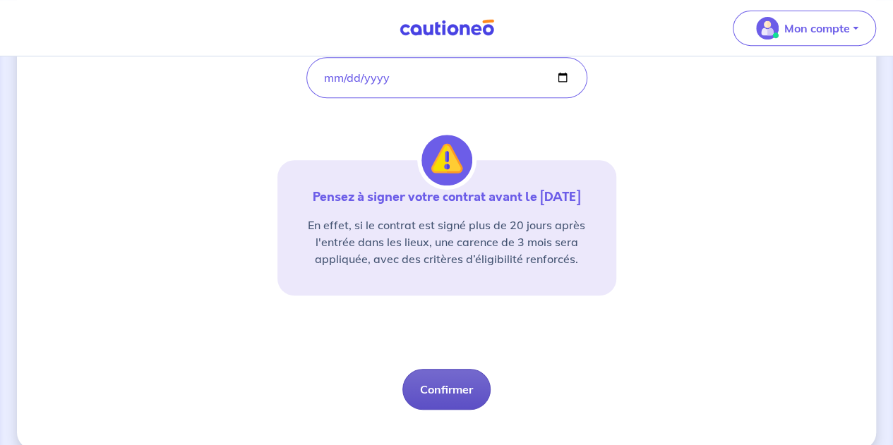
click at [453, 390] on button "Confirmer" at bounding box center [446, 389] width 88 height 41
select select "FR"
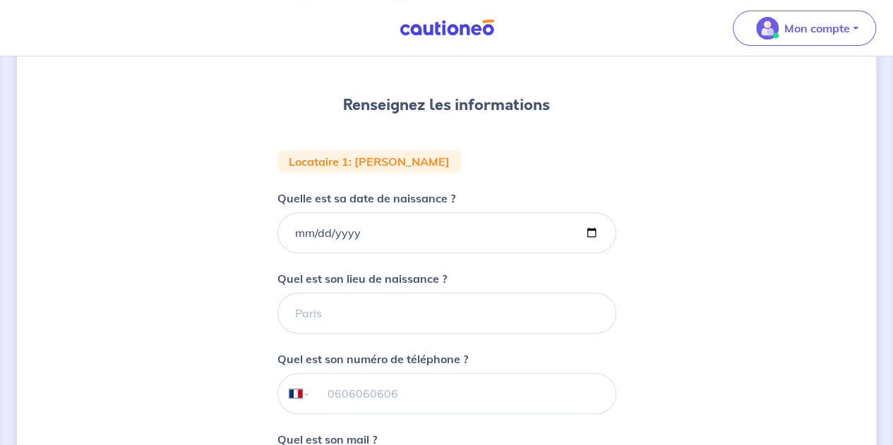
scroll to position [423, 0]
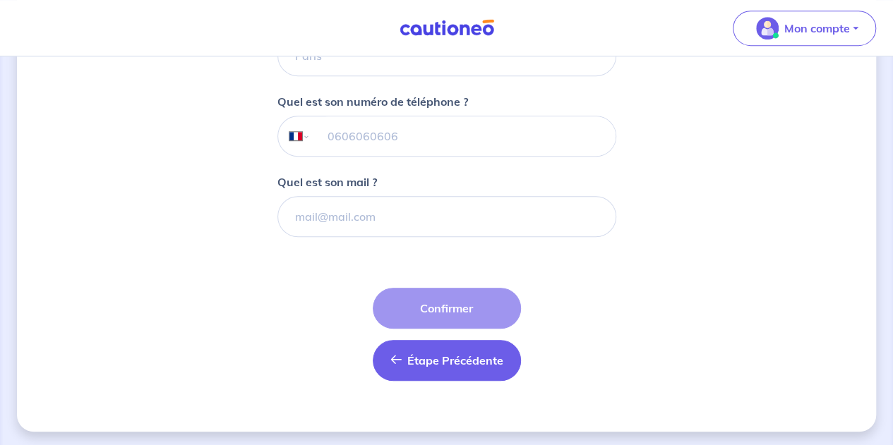
click at [445, 373] on button "Étape Précédente Précédent" at bounding box center [447, 360] width 148 height 41
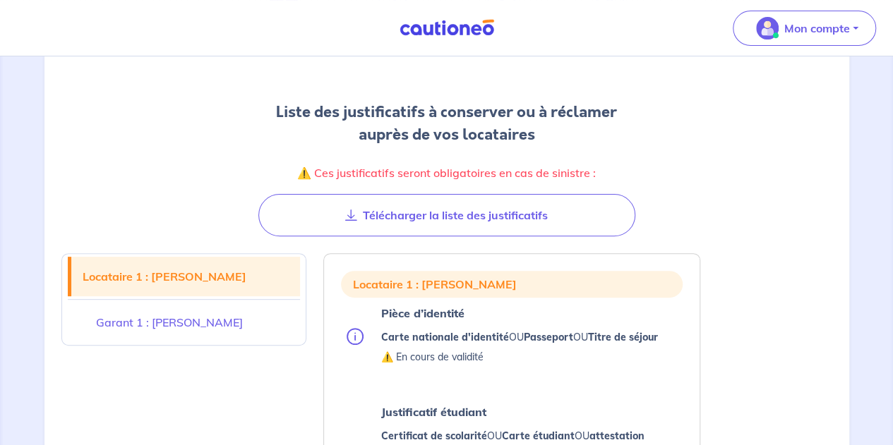
scroll to position [149, 0]
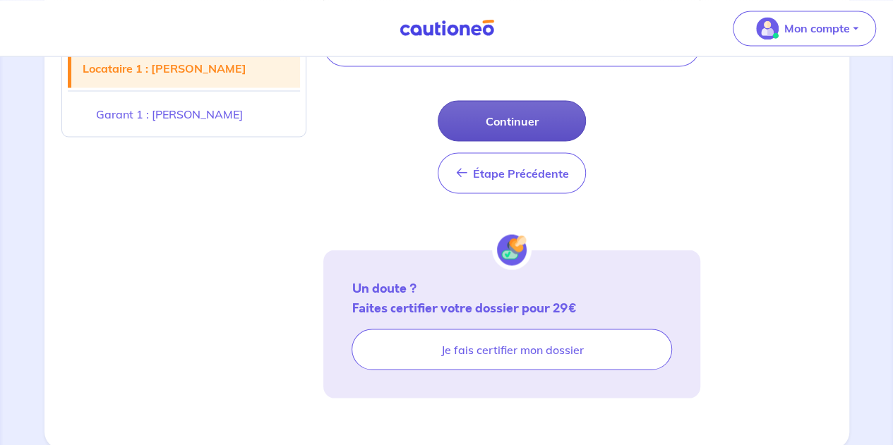
click at [498, 124] on button "Continuer" at bounding box center [512, 120] width 148 height 41
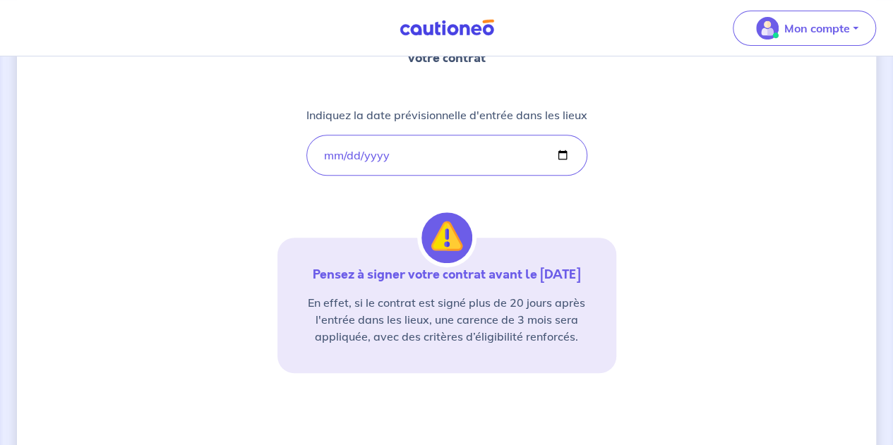
scroll to position [327, 0]
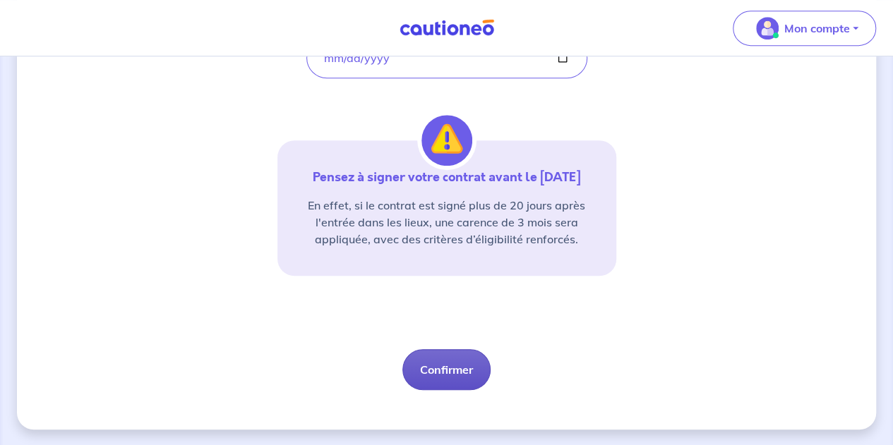
click at [462, 369] on button "Confirmer" at bounding box center [446, 369] width 88 height 41
select select "FR"
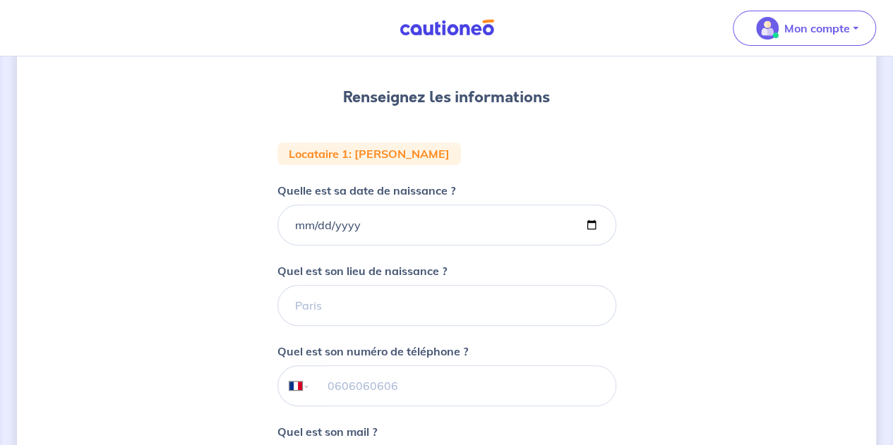
scroll to position [207, 0]
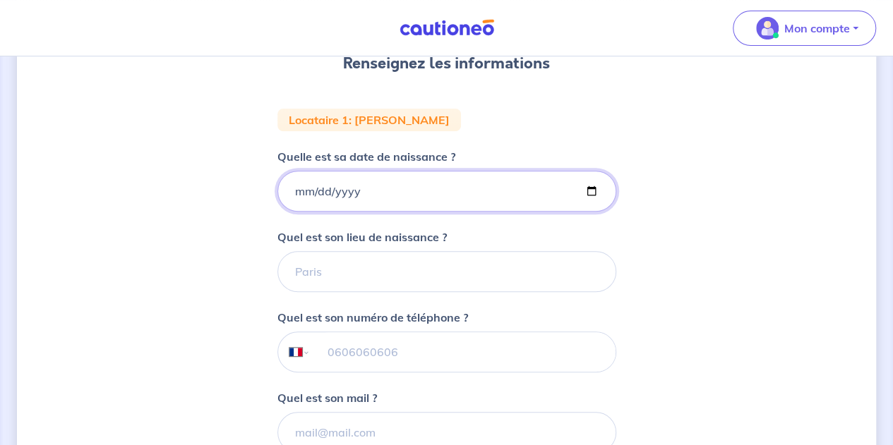
click at [296, 195] on input "Quelle est sa date de naissance ?" at bounding box center [446, 191] width 339 height 41
type input "1995-03-25"
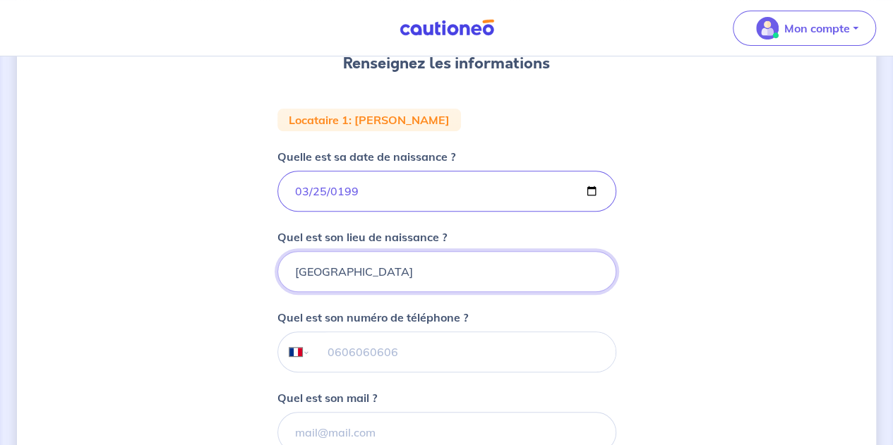
type input "Monaco"
paste input "7 68 19 79 99"
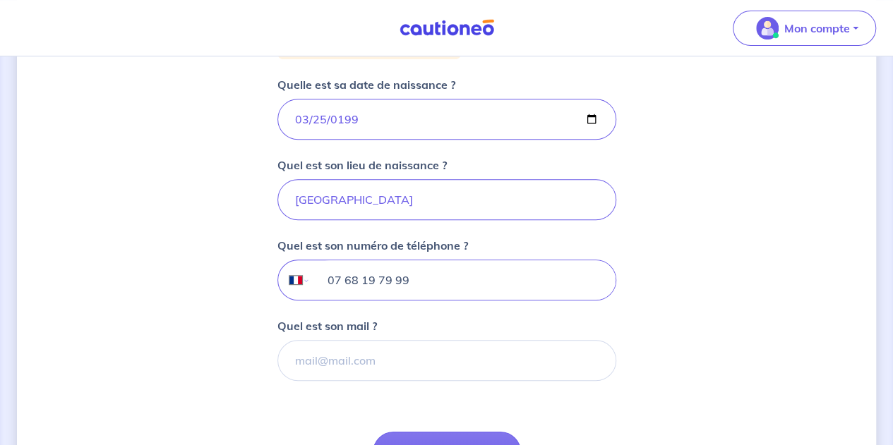
scroll to position [302, 0]
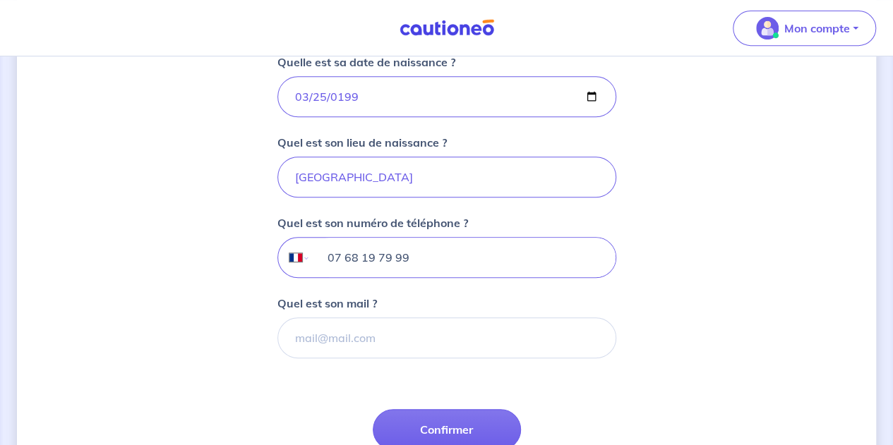
type input "07 68 19 79 99"
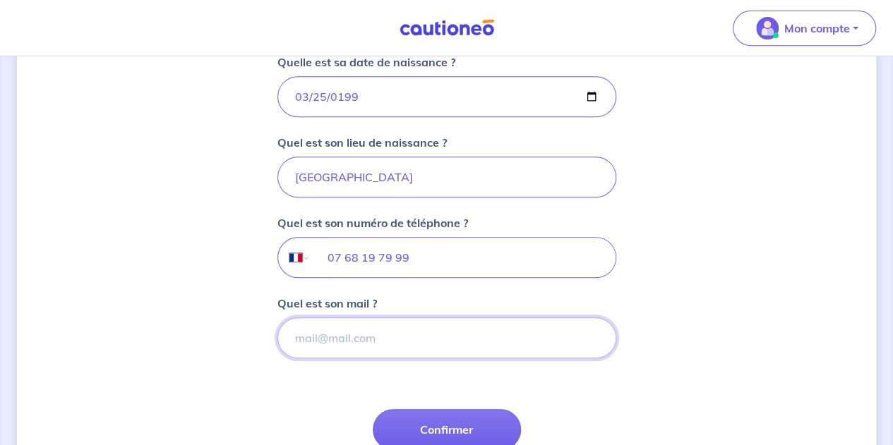
click at [332, 339] on input "Quel est son mail ?" at bounding box center [446, 338] width 339 height 41
paste input "charlotte.bussotti@icloud.com"
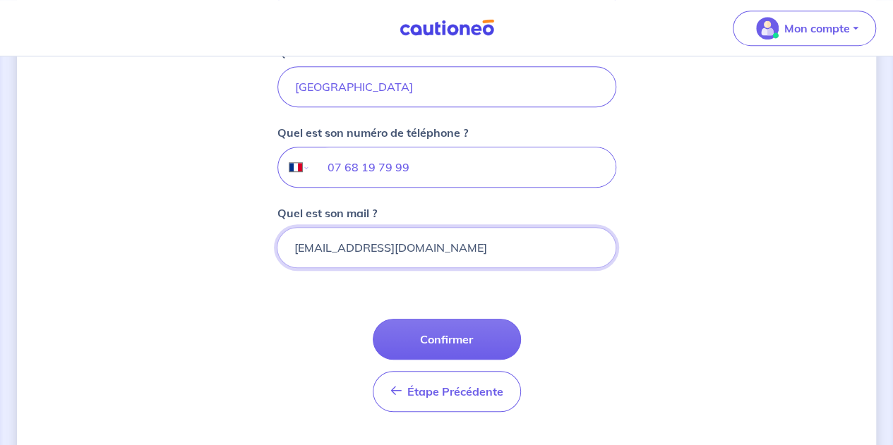
scroll to position [414, 0]
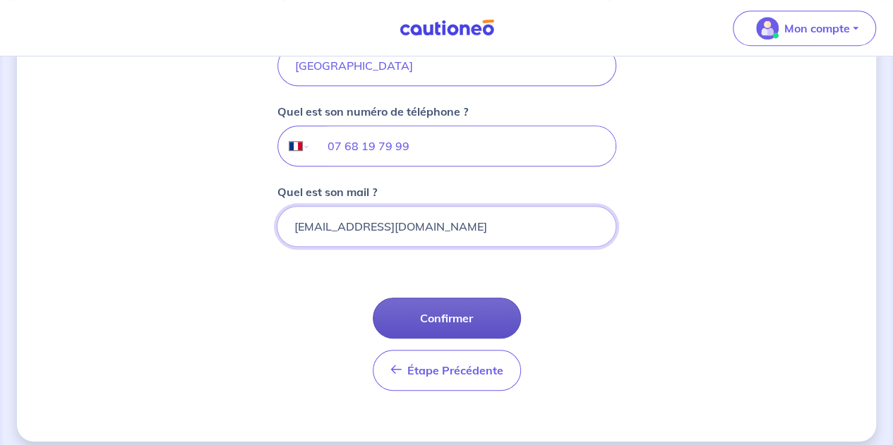
type input "charlotte.bussotti@icloud.com"
click at [457, 318] on button "Confirmer" at bounding box center [447, 318] width 148 height 41
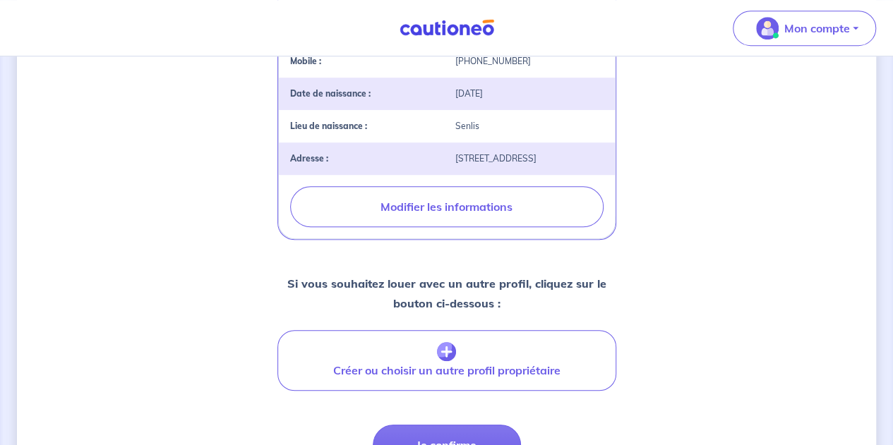
scroll to position [570, 0]
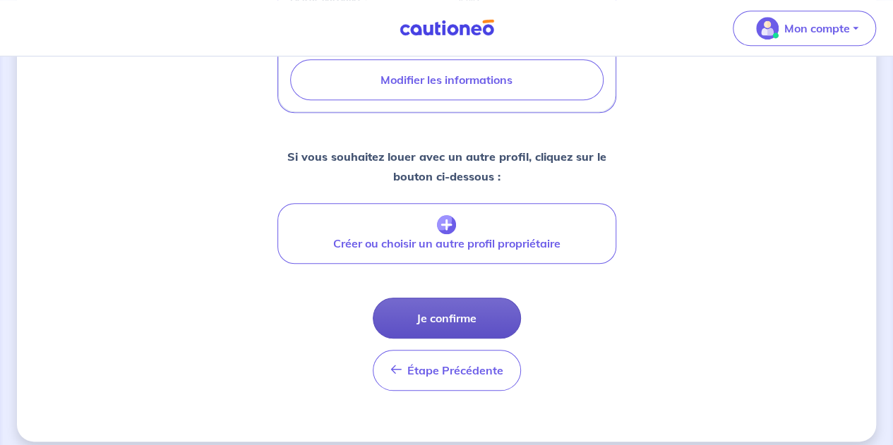
click at [440, 314] on button "Je confirme" at bounding box center [447, 318] width 148 height 41
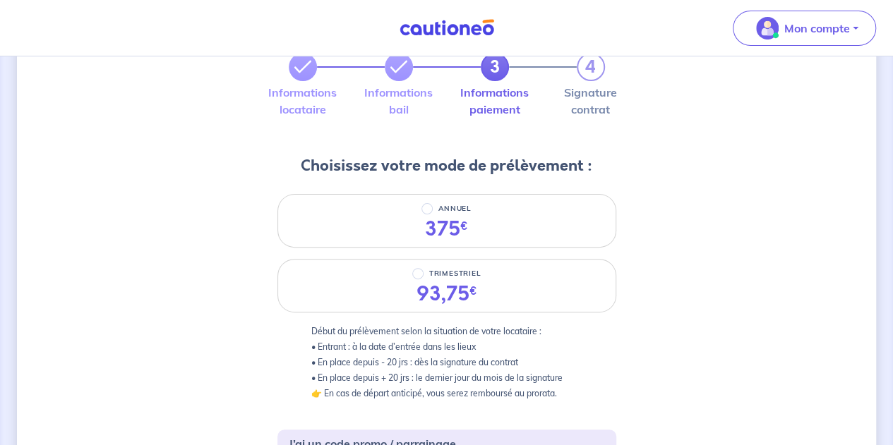
scroll to position [89, 0]
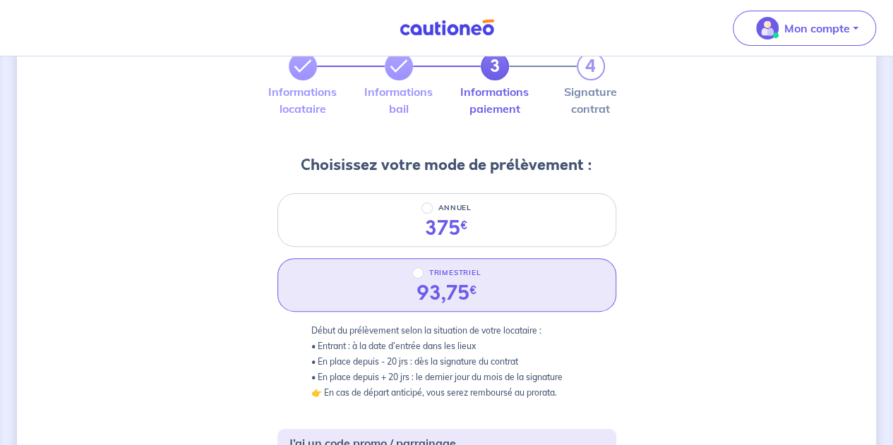
click at [413, 301] on div "93,75 €" at bounding box center [446, 294] width 83 height 24
radio input "true"
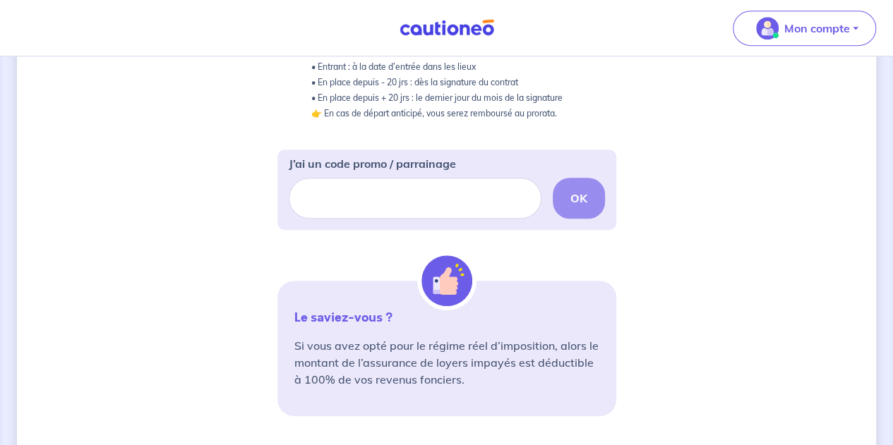
scroll to position [560, 0]
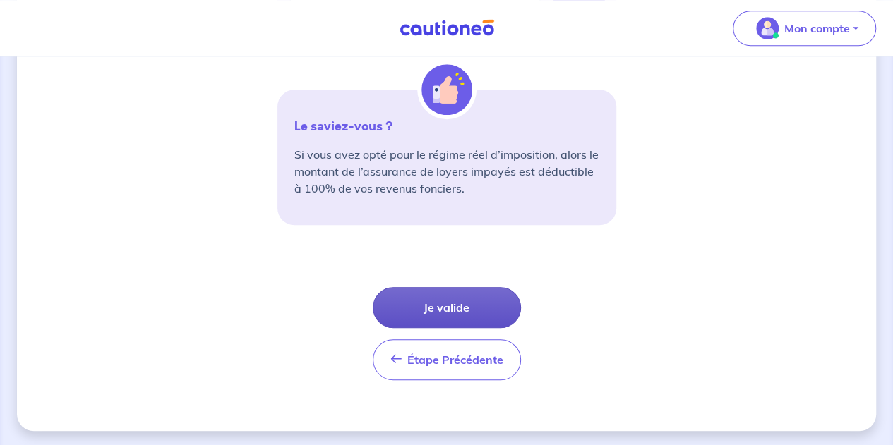
click at [459, 311] on button "Je valide" at bounding box center [447, 307] width 148 height 41
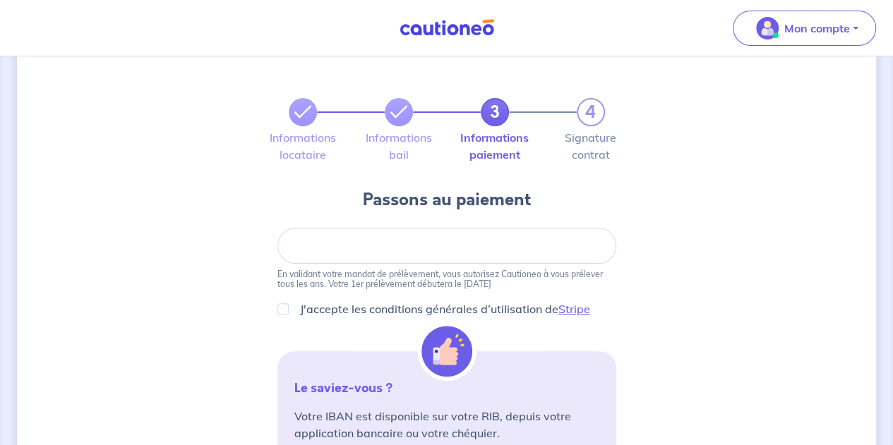
scroll to position [45, 0]
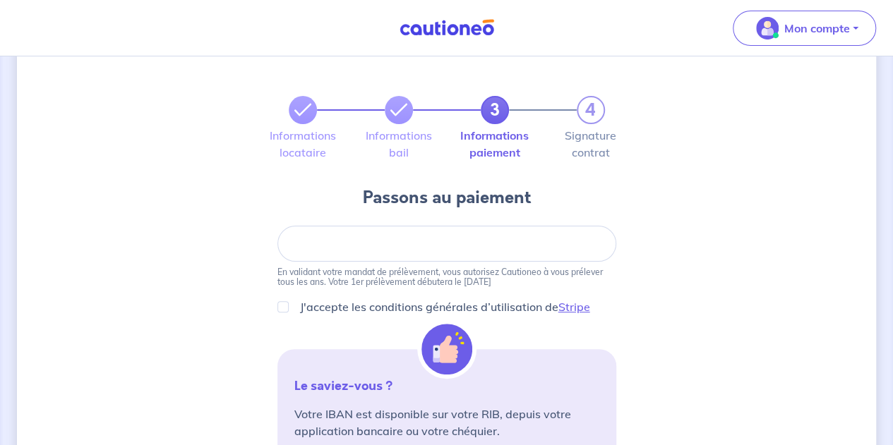
click at [359, 252] on div at bounding box center [446, 244] width 339 height 36
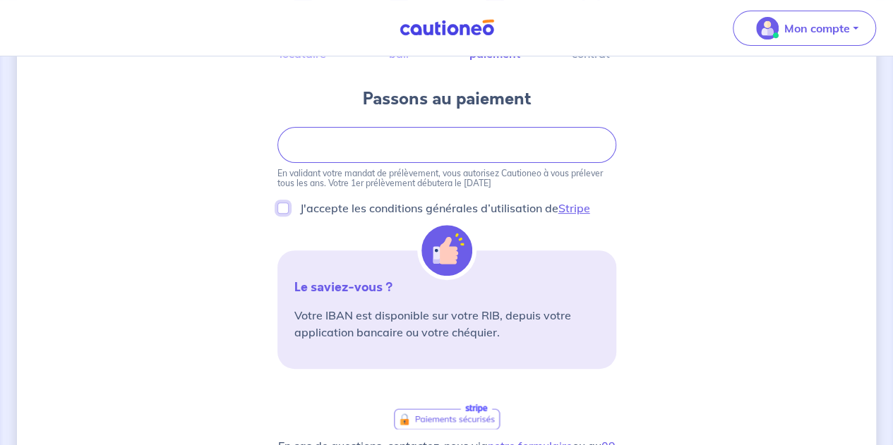
click at [282, 207] on input "J'accepte les conditions générales d’utilisation de Stripe" at bounding box center [282, 208] width 11 height 11
checkbox input "true"
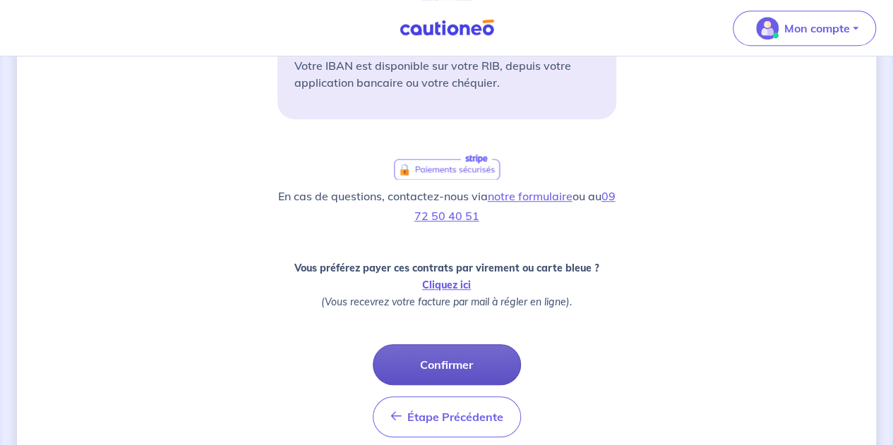
click at [445, 354] on button "Confirmer" at bounding box center [447, 364] width 148 height 41
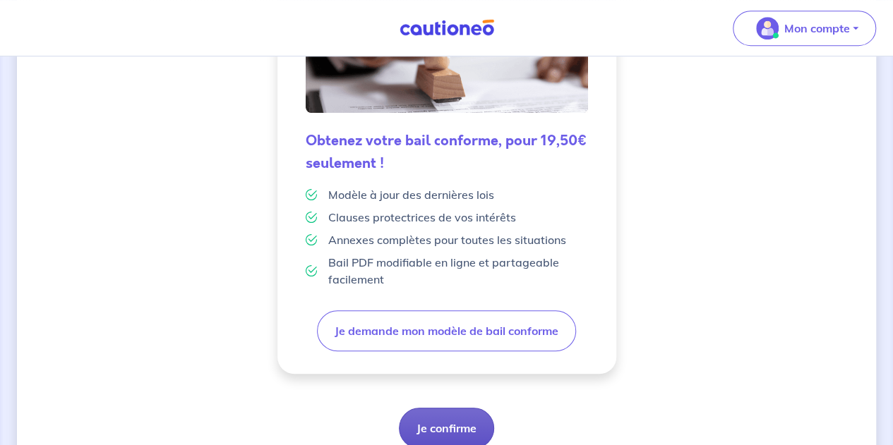
scroll to position [433, 0]
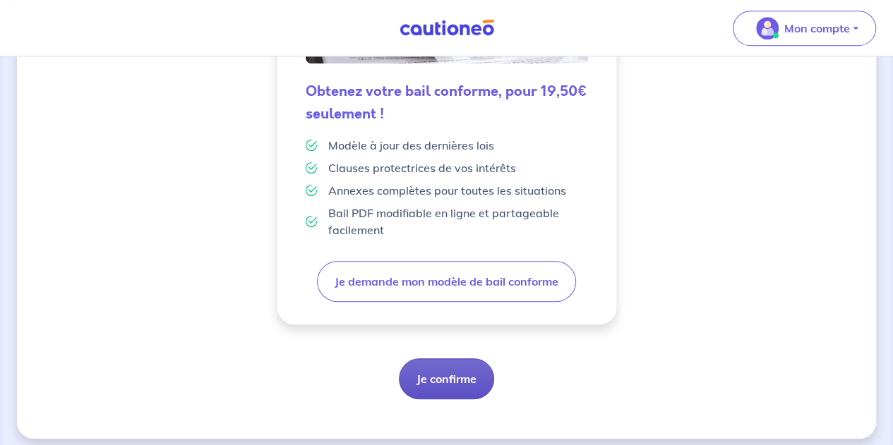
click at [445, 379] on button "Je confirme" at bounding box center [446, 379] width 95 height 41
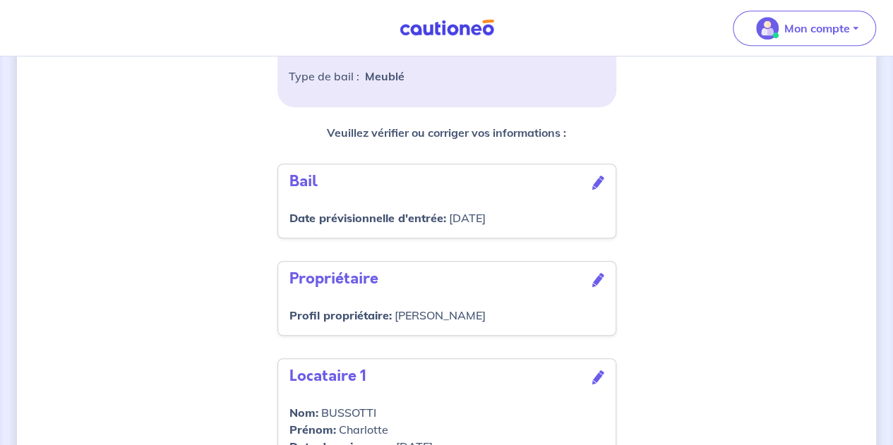
scroll to position [577, 0]
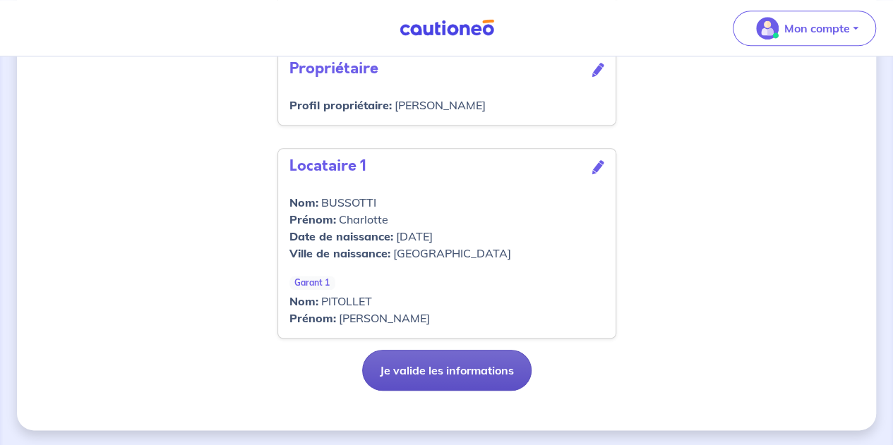
click at [443, 372] on button "Je valide les informations" at bounding box center [446, 370] width 169 height 41
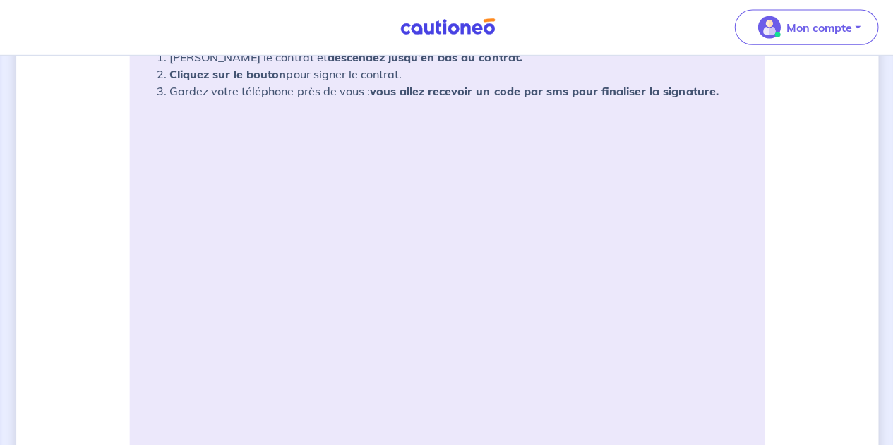
scroll to position [301, 0]
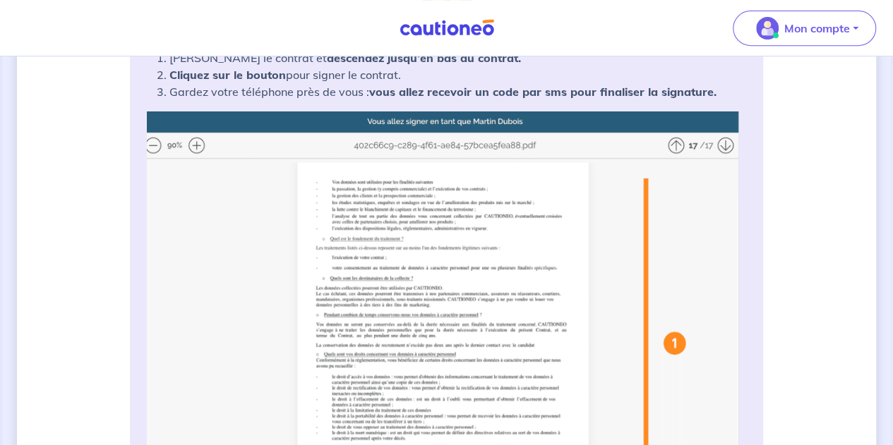
click at [682, 145] on img at bounding box center [446, 373] width 599 height 522
click at [677, 146] on img at bounding box center [446, 373] width 599 height 522
click at [697, 146] on img at bounding box center [446, 373] width 599 height 522
click at [731, 145] on img at bounding box center [446, 373] width 599 height 522
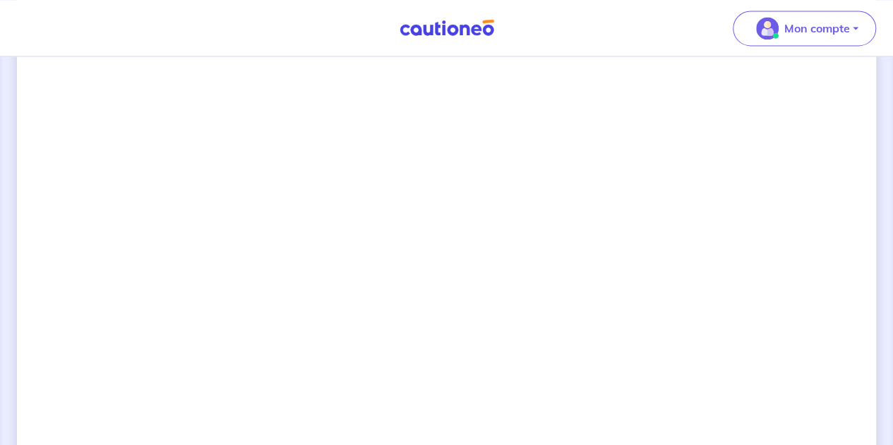
scroll to position [1152, 0]
